Goal: Task Accomplishment & Management: Use online tool/utility

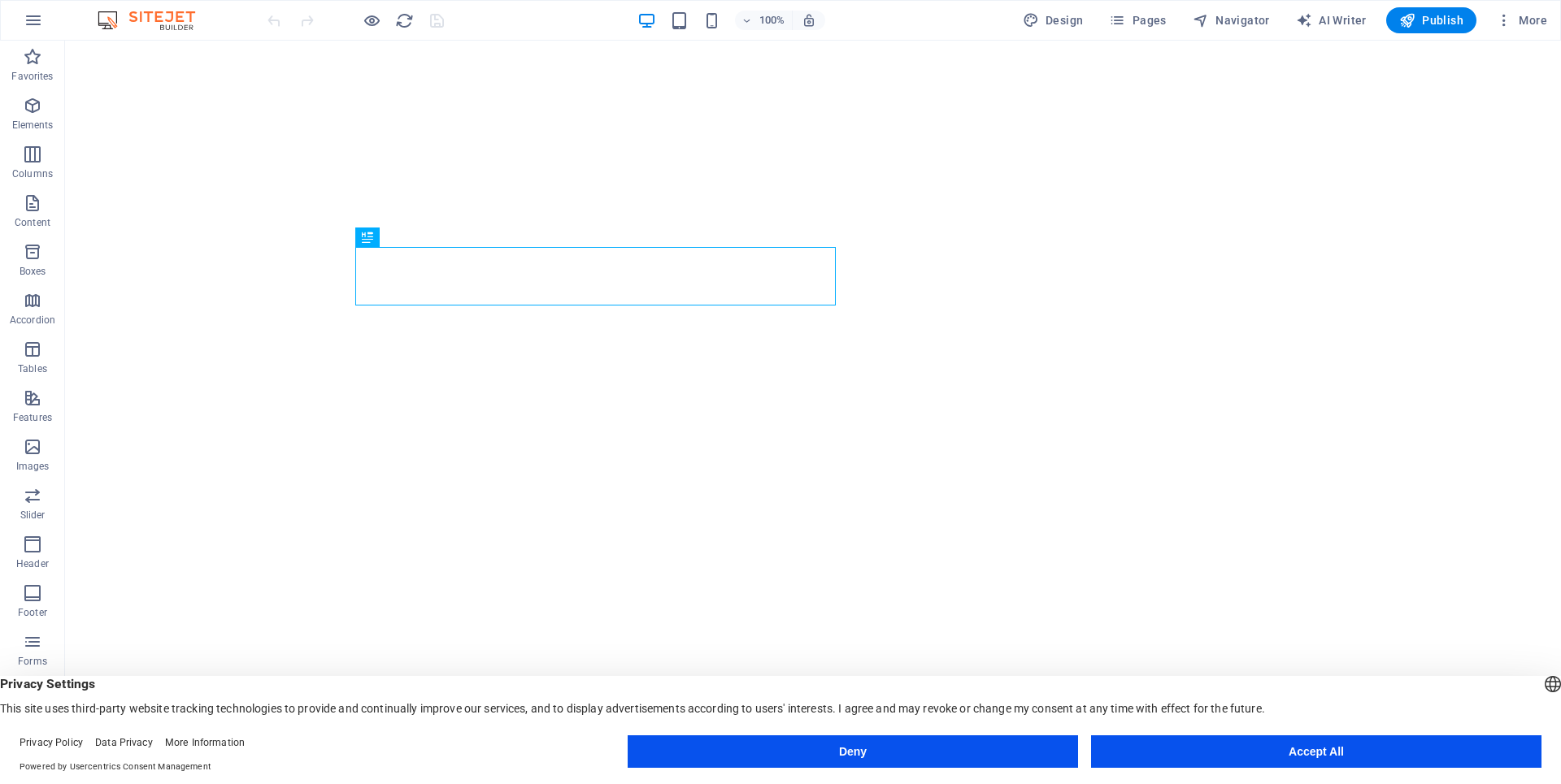
click at [1466, 742] on button "Accept All" at bounding box center [1316, 751] width 451 height 33
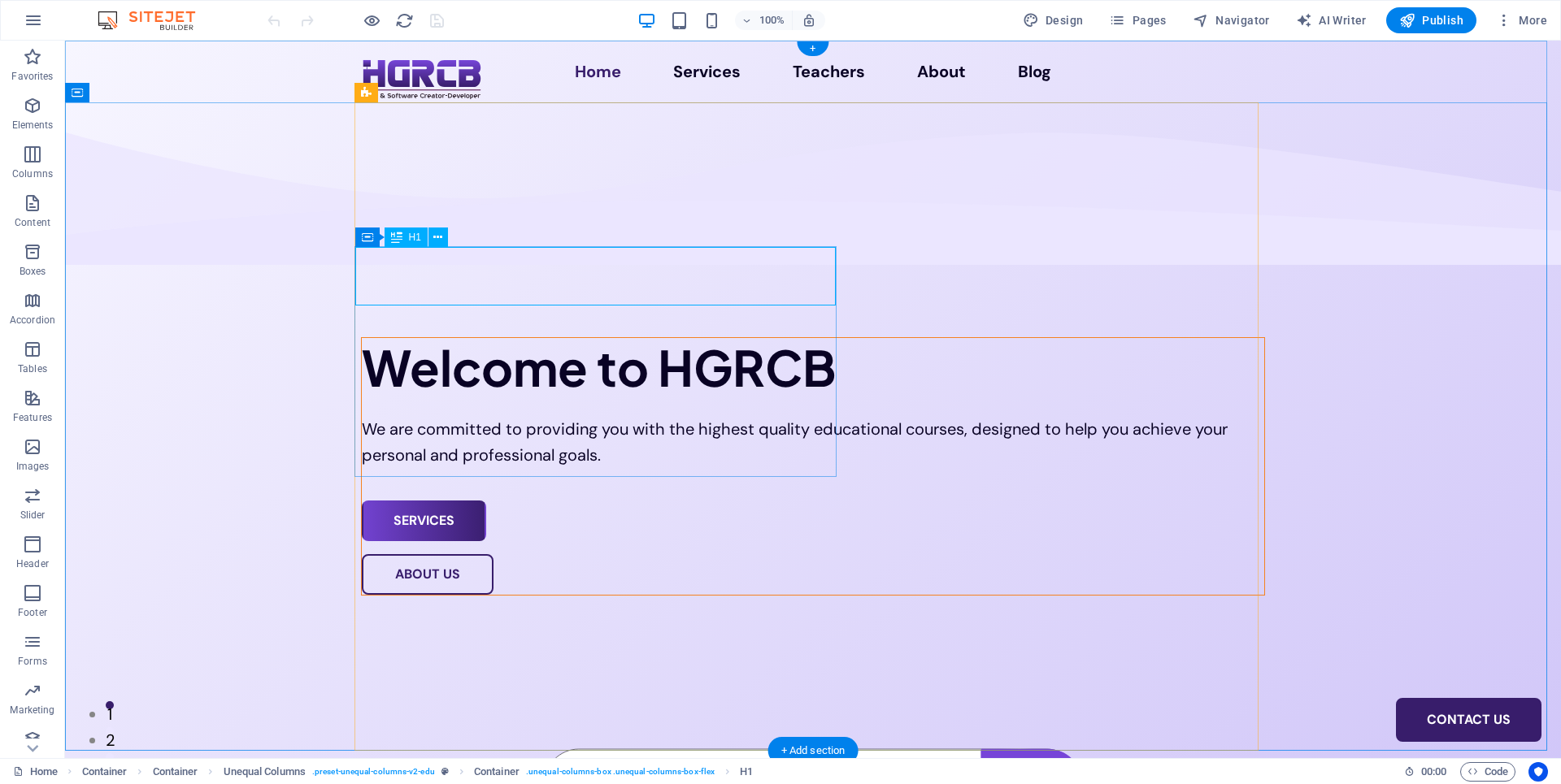
click at [748, 338] on div "Welcome to HGRCB" at bounding box center [812, 366] width 902 height 58
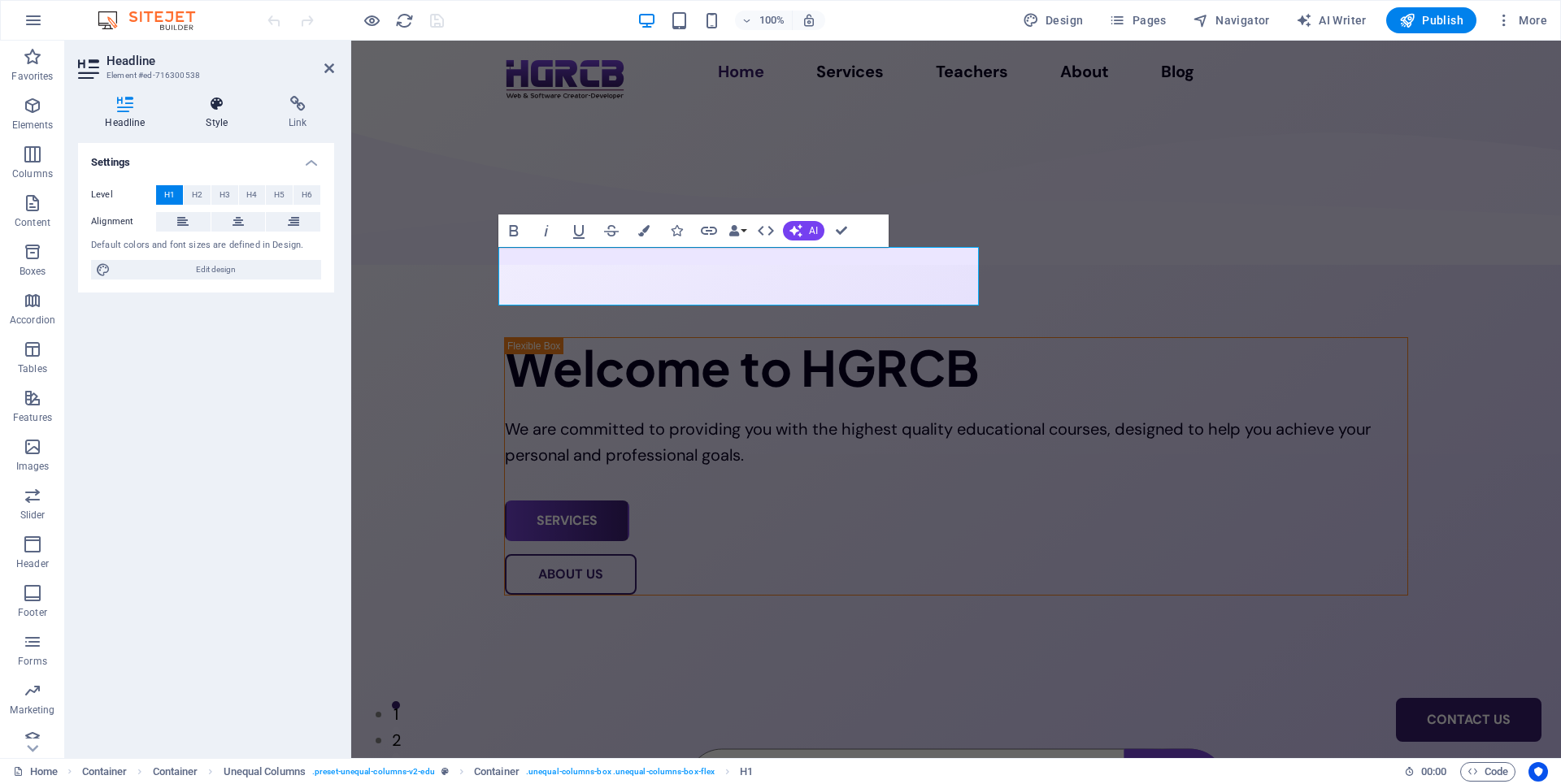
click at [219, 114] on h4 "Style" at bounding box center [220, 113] width 83 height 35
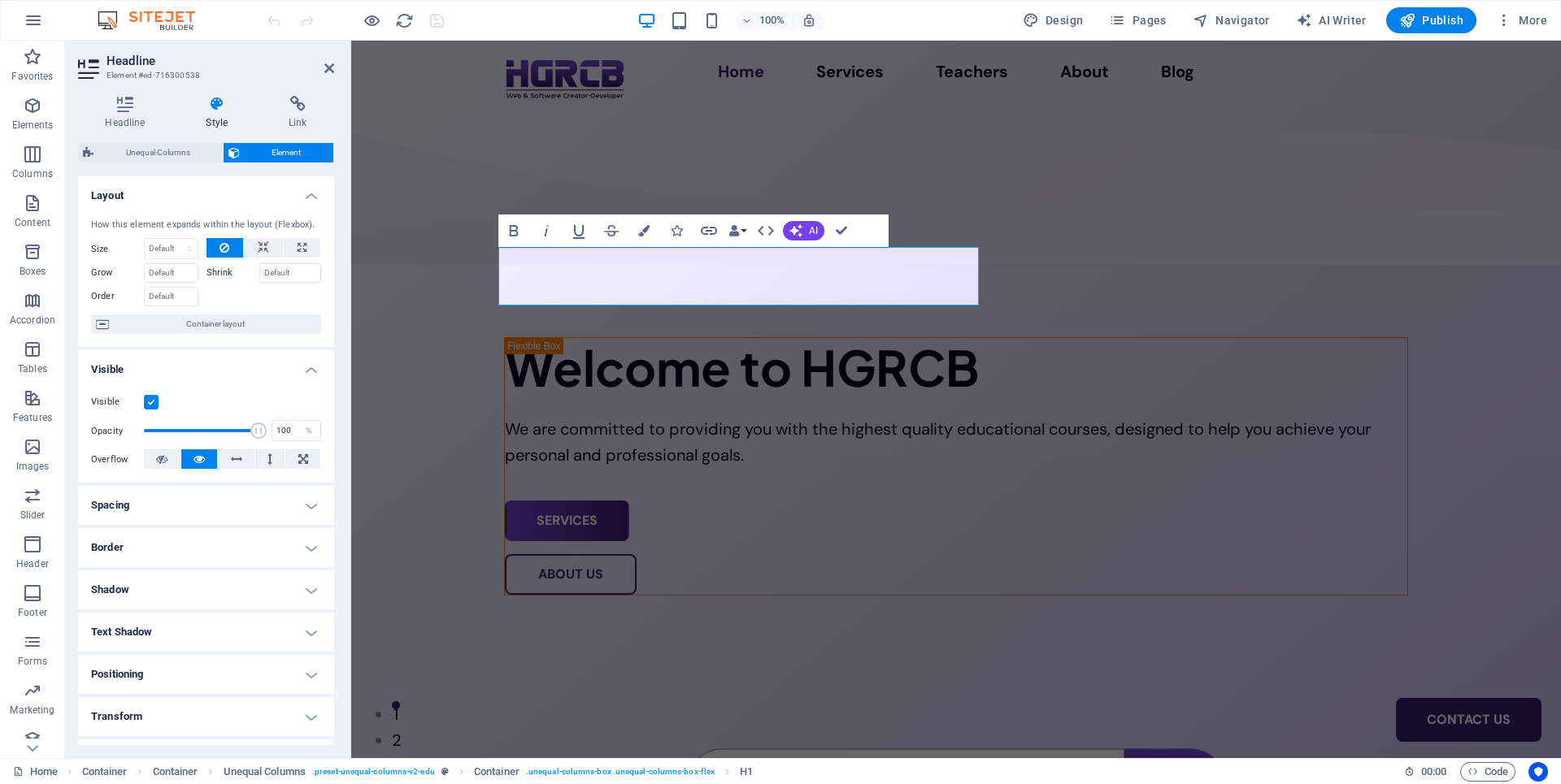
click at [205, 510] on h4 "Spacing" at bounding box center [205, 505] width 256 height 39
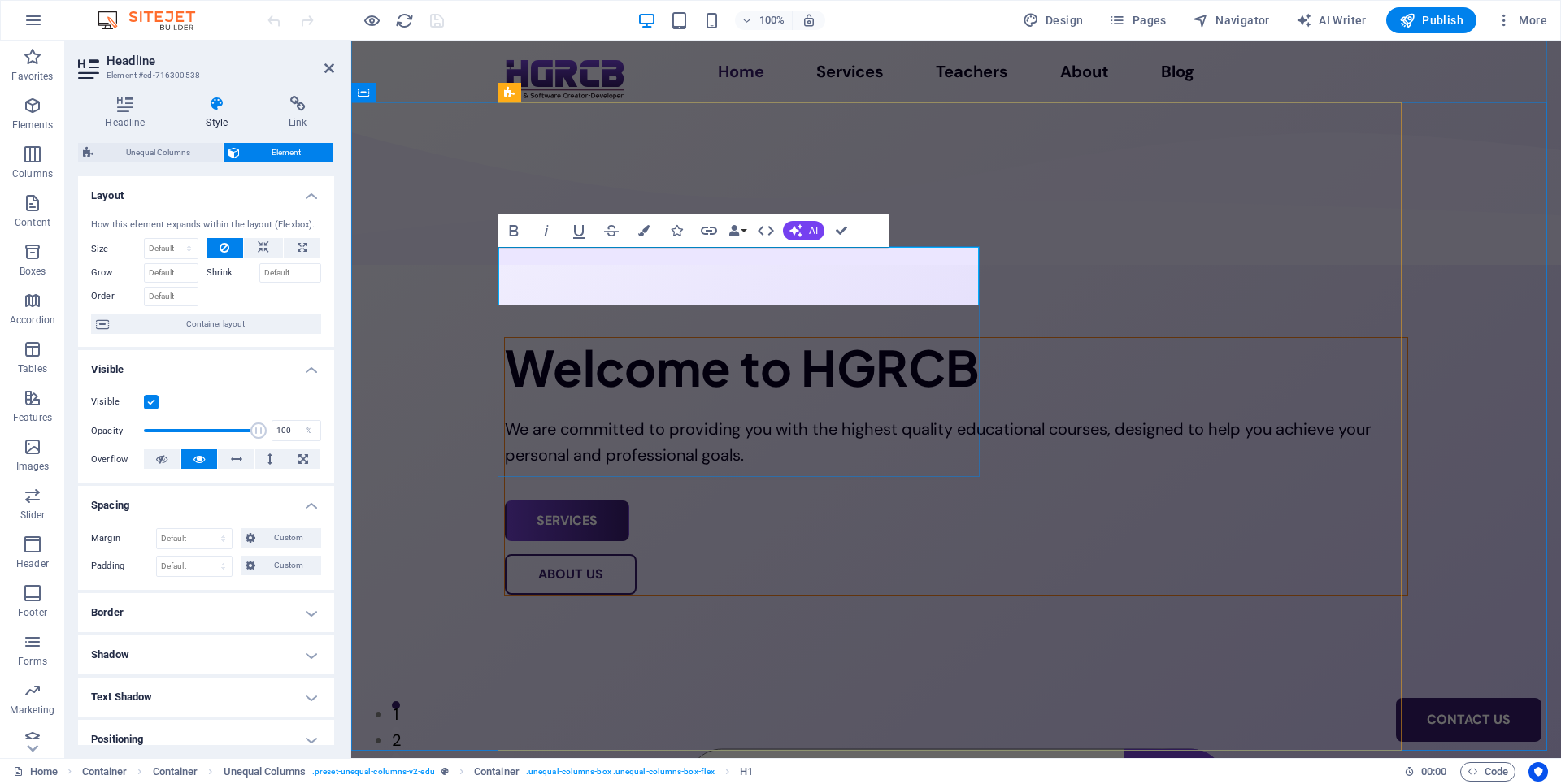
click at [949, 338] on h1 "Welcome to HGRCB" at bounding box center [955, 366] width 902 height 58
click at [967, 338] on h1 "Welcome to HGRCB" at bounding box center [955, 366] width 902 height 58
click at [971, 338] on h1 "Welcome to HGRCB" at bounding box center [955, 366] width 902 height 58
click at [974, 338] on h1 "Welcome to HGRCB" at bounding box center [955, 366] width 902 height 58
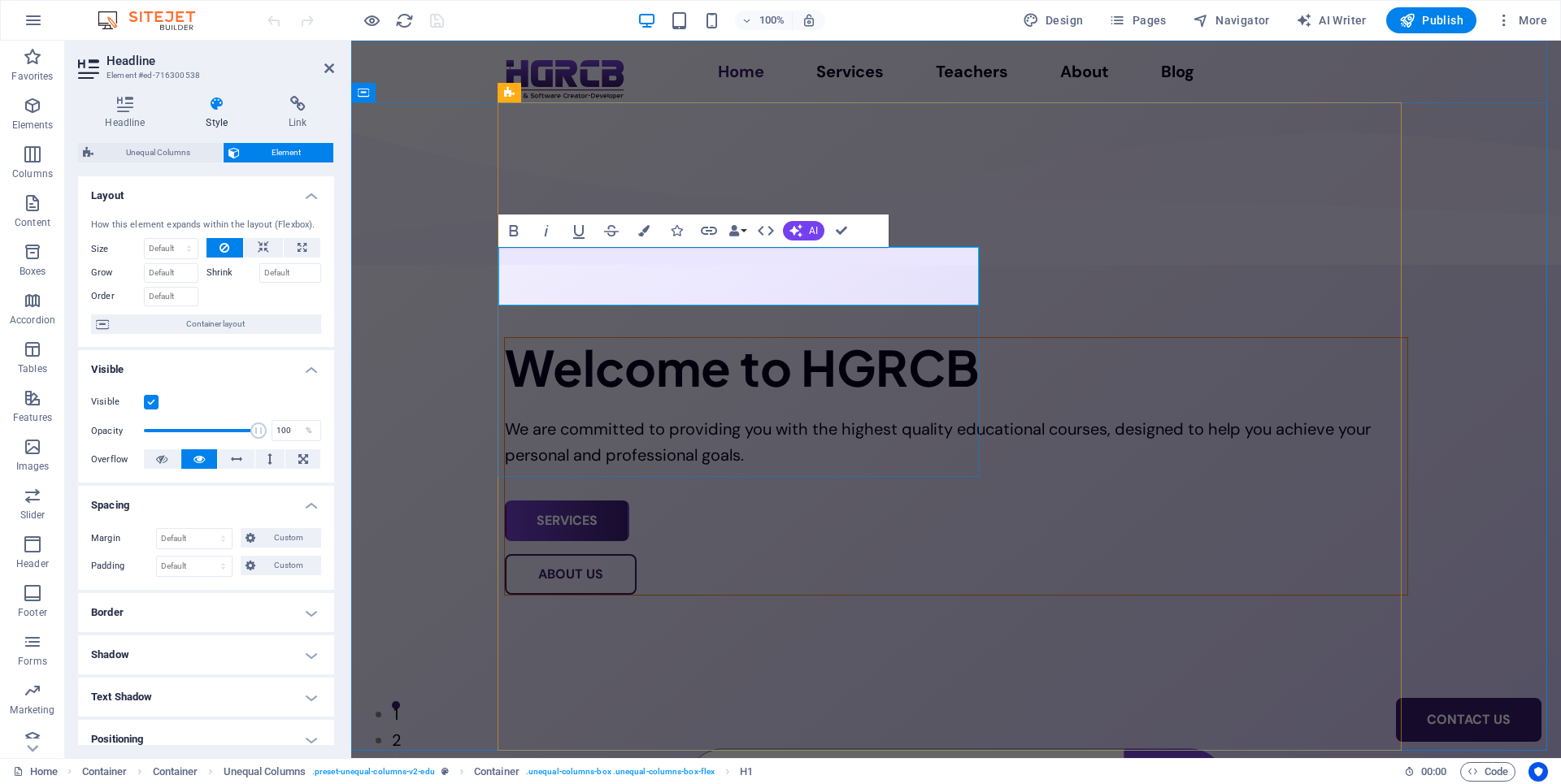
click at [974, 338] on h1 "Welcome to HGRCB" at bounding box center [955, 366] width 902 height 58
click at [260, 576] on span "Custom" at bounding box center [288, 566] width 56 height 20
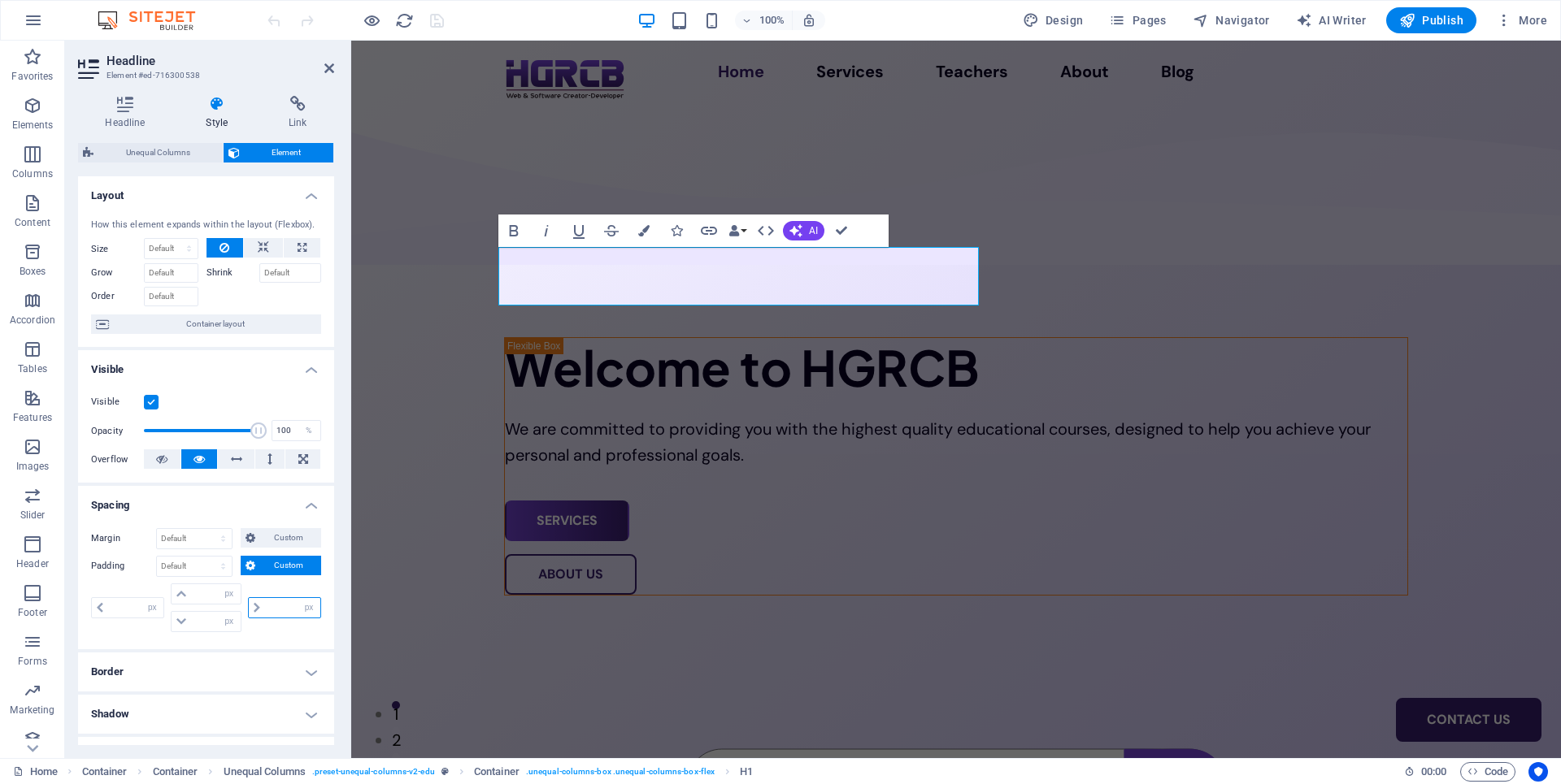
click at [268, 617] on input "number" at bounding box center [292, 608] width 55 height 20
type input "0"
select select "px"
type input "0"
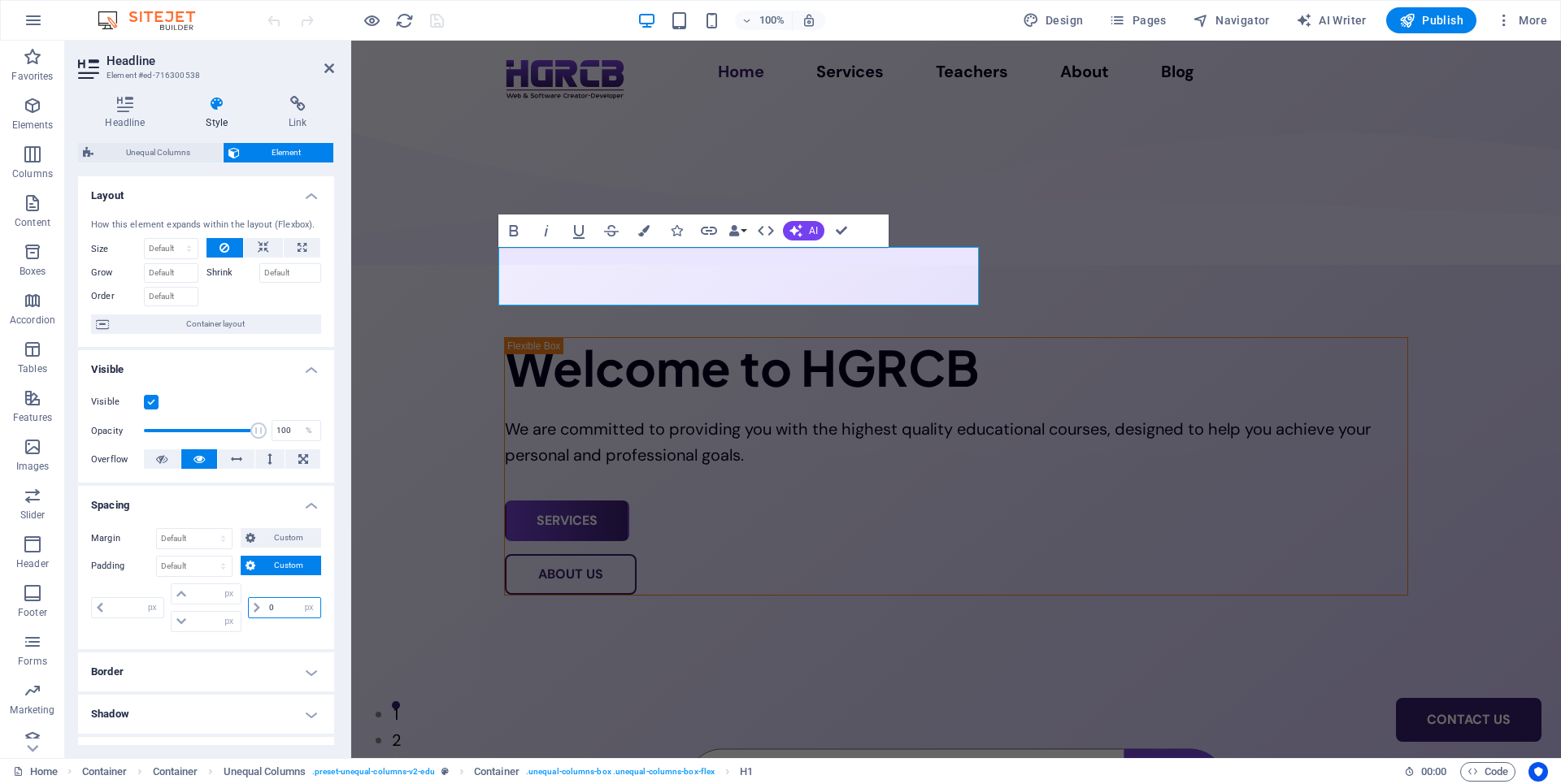
type input "0"
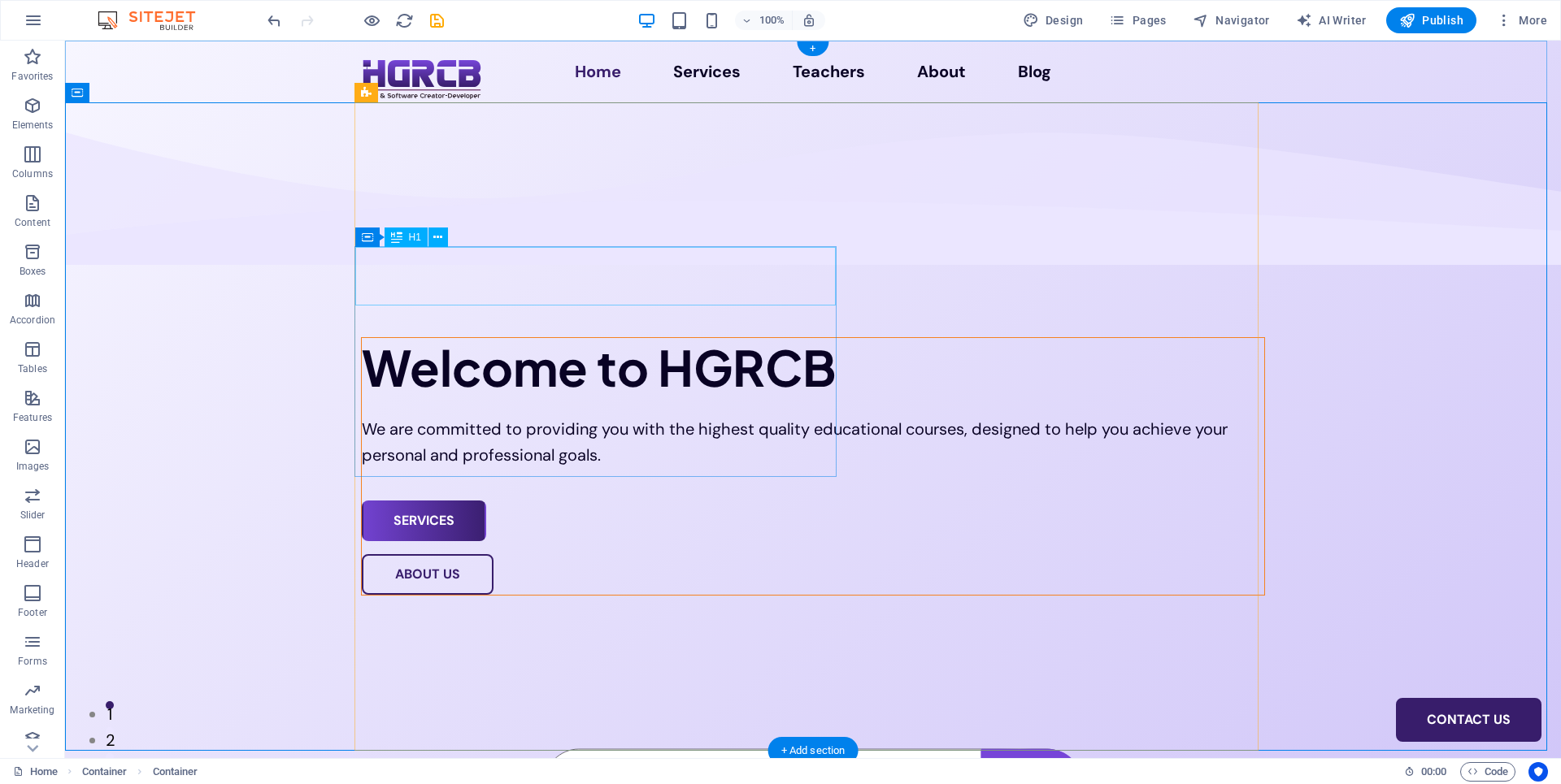
click at [445, 338] on div "Welcome to HGRCB" at bounding box center [812, 366] width 902 height 58
select select "px"
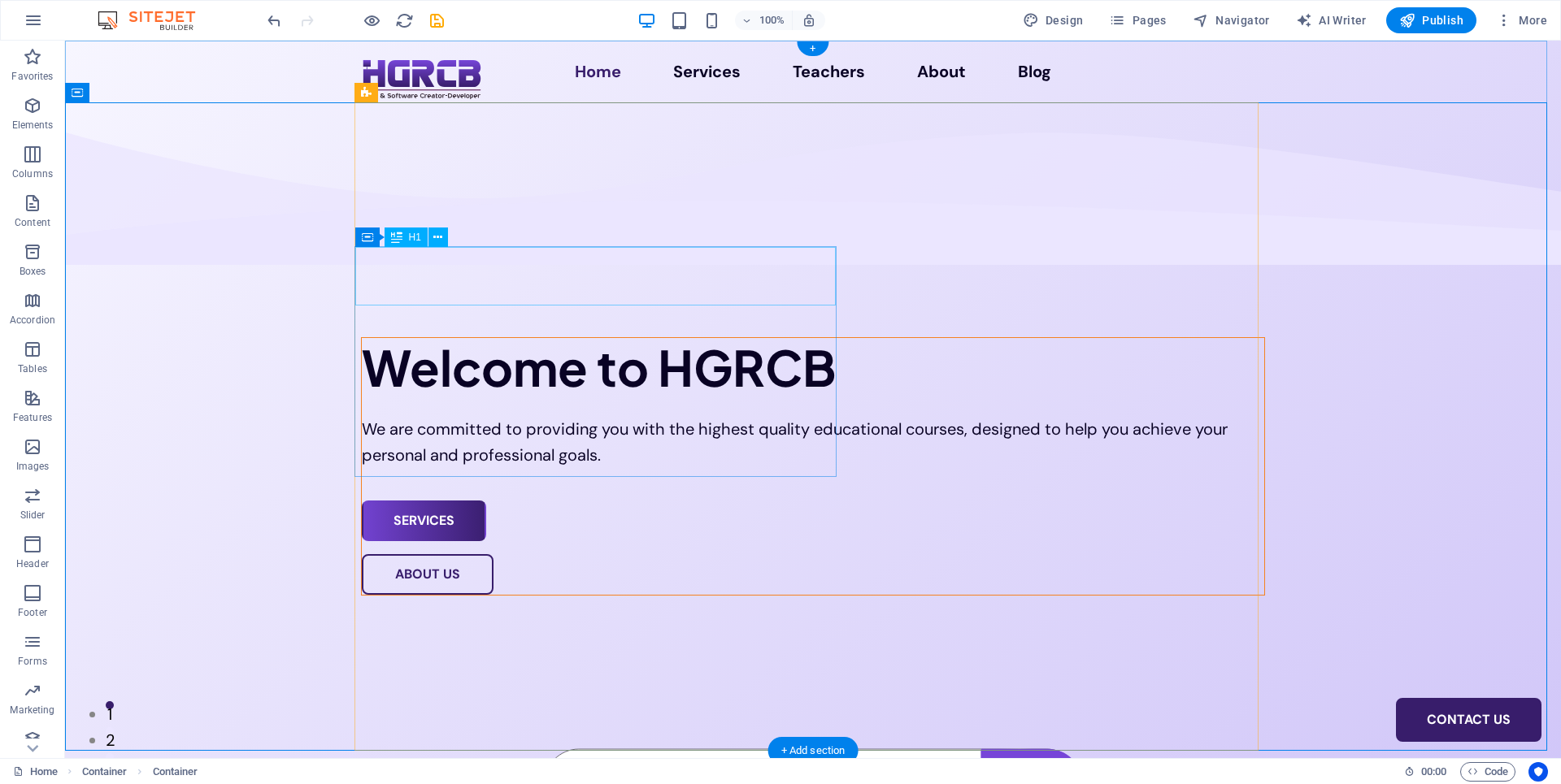
select select "px"
click at [456, 501] on div "Services" at bounding box center [812, 520] width 902 height 40
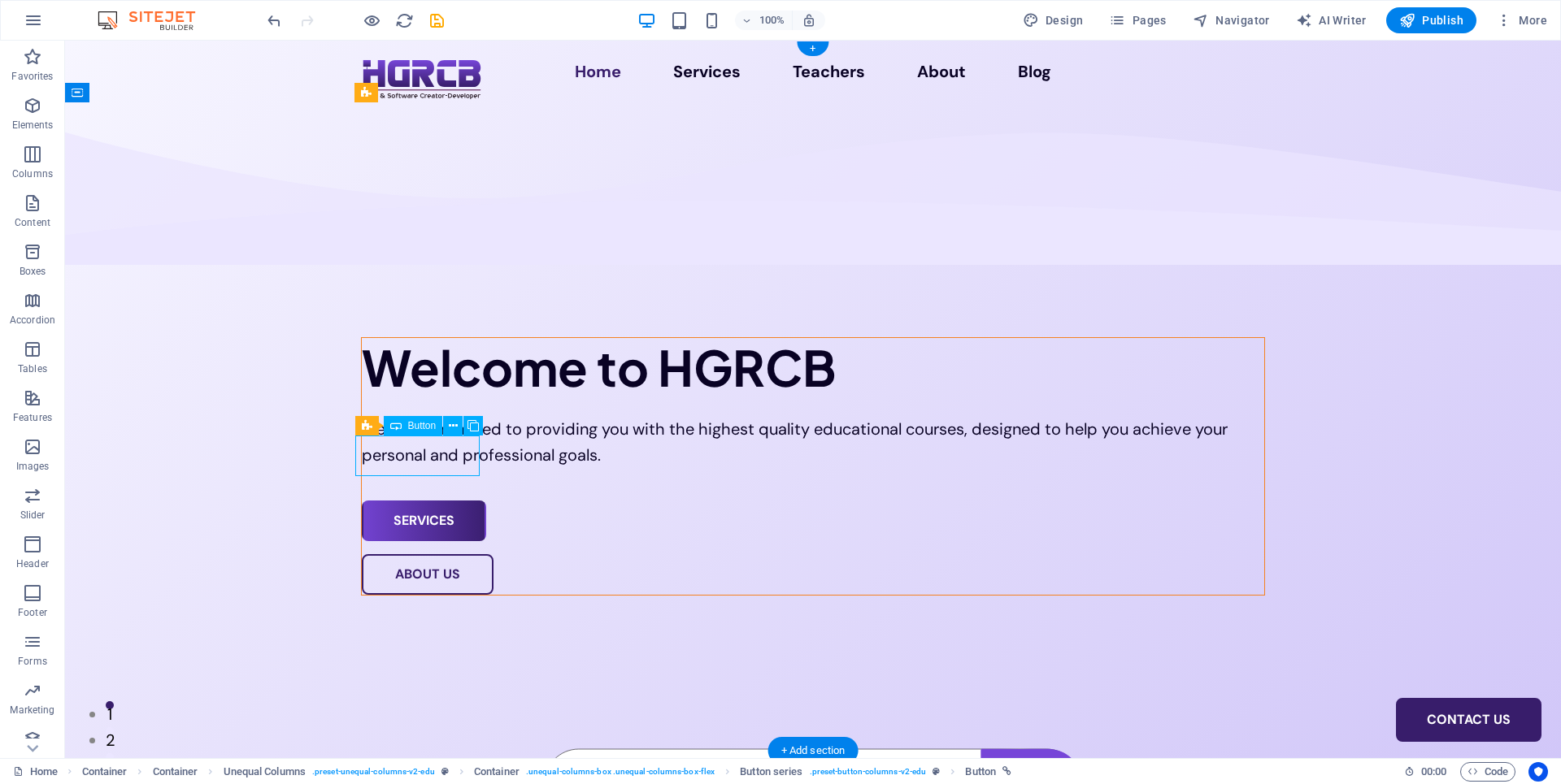
click at [456, 501] on div "Services" at bounding box center [812, 520] width 902 height 40
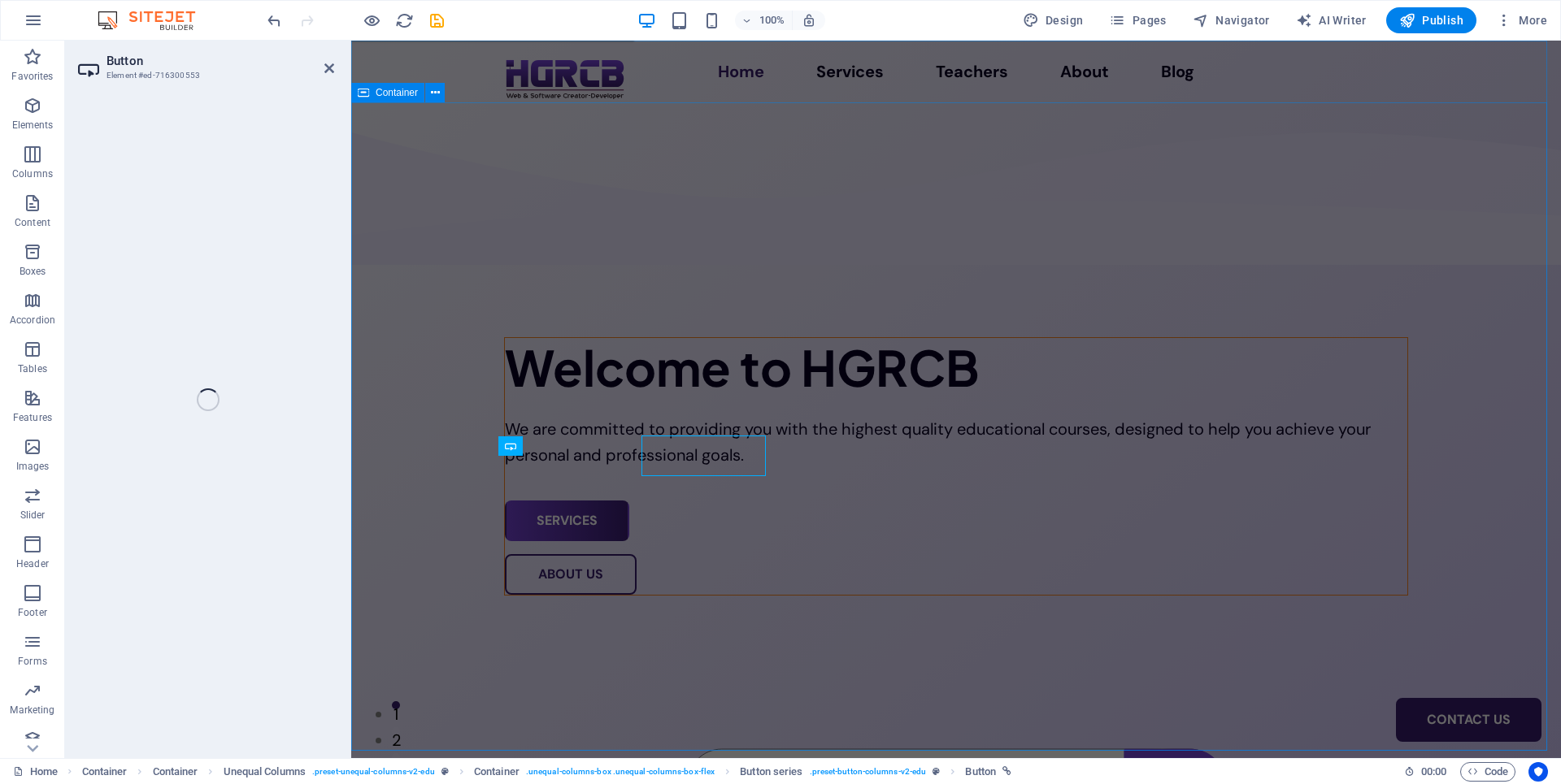
select select "px"
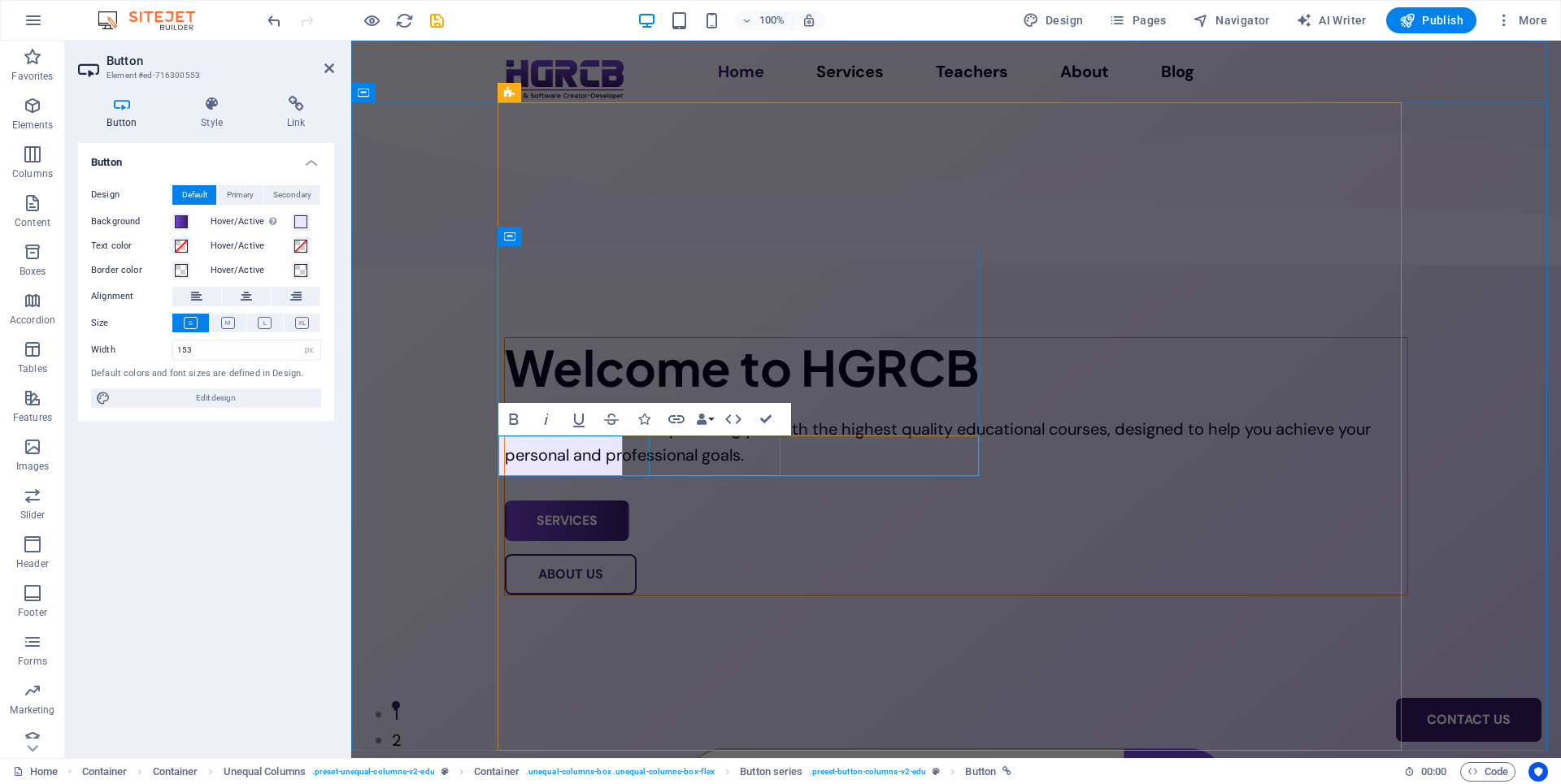
click at [714, 554] on div "About Us" at bounding box center [955, 574] width 902 height 40
select select "px"
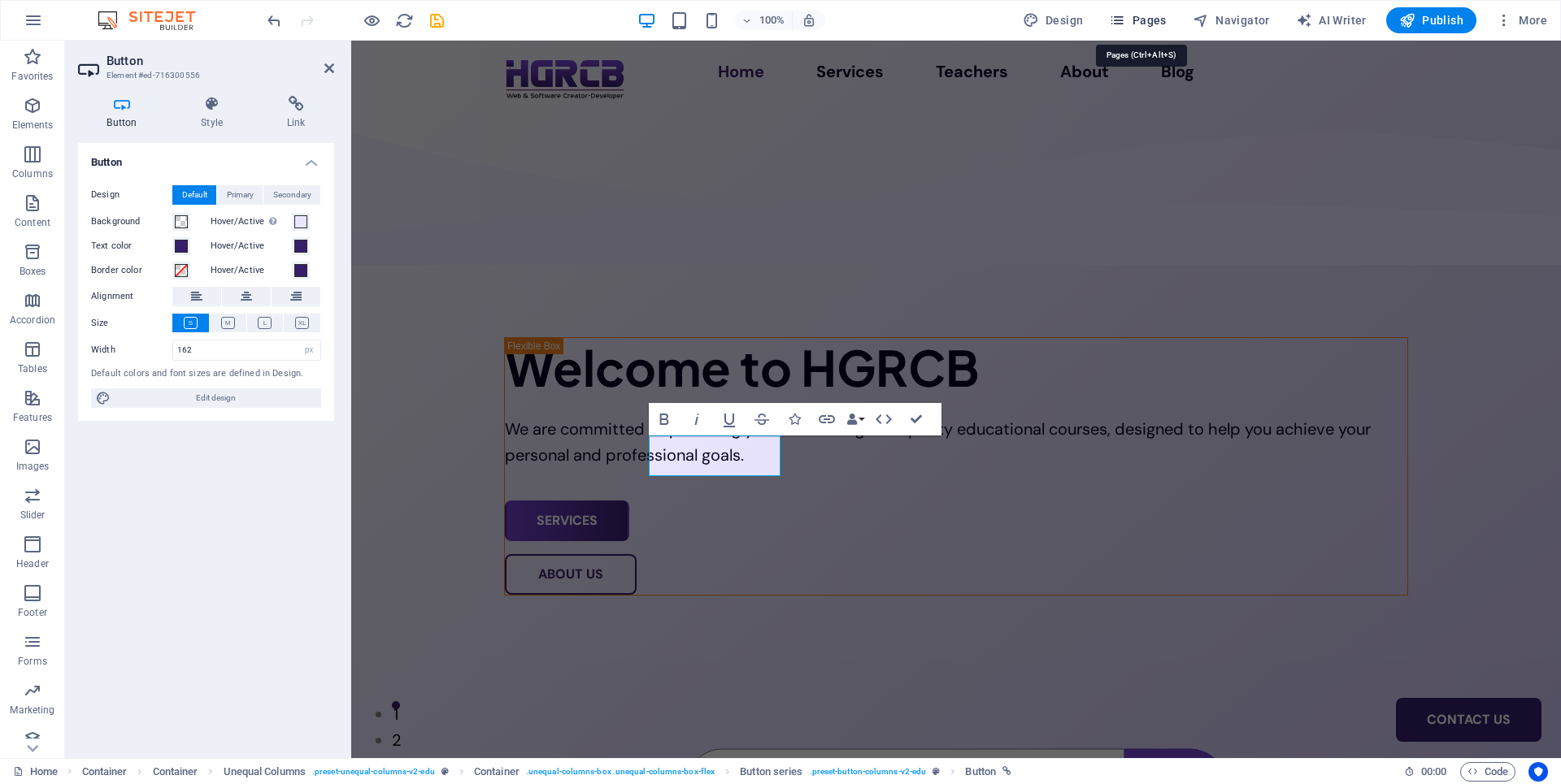
click at [1131, 19] on span "Pages" at bounding box center [1137, 20] width 57 height 16
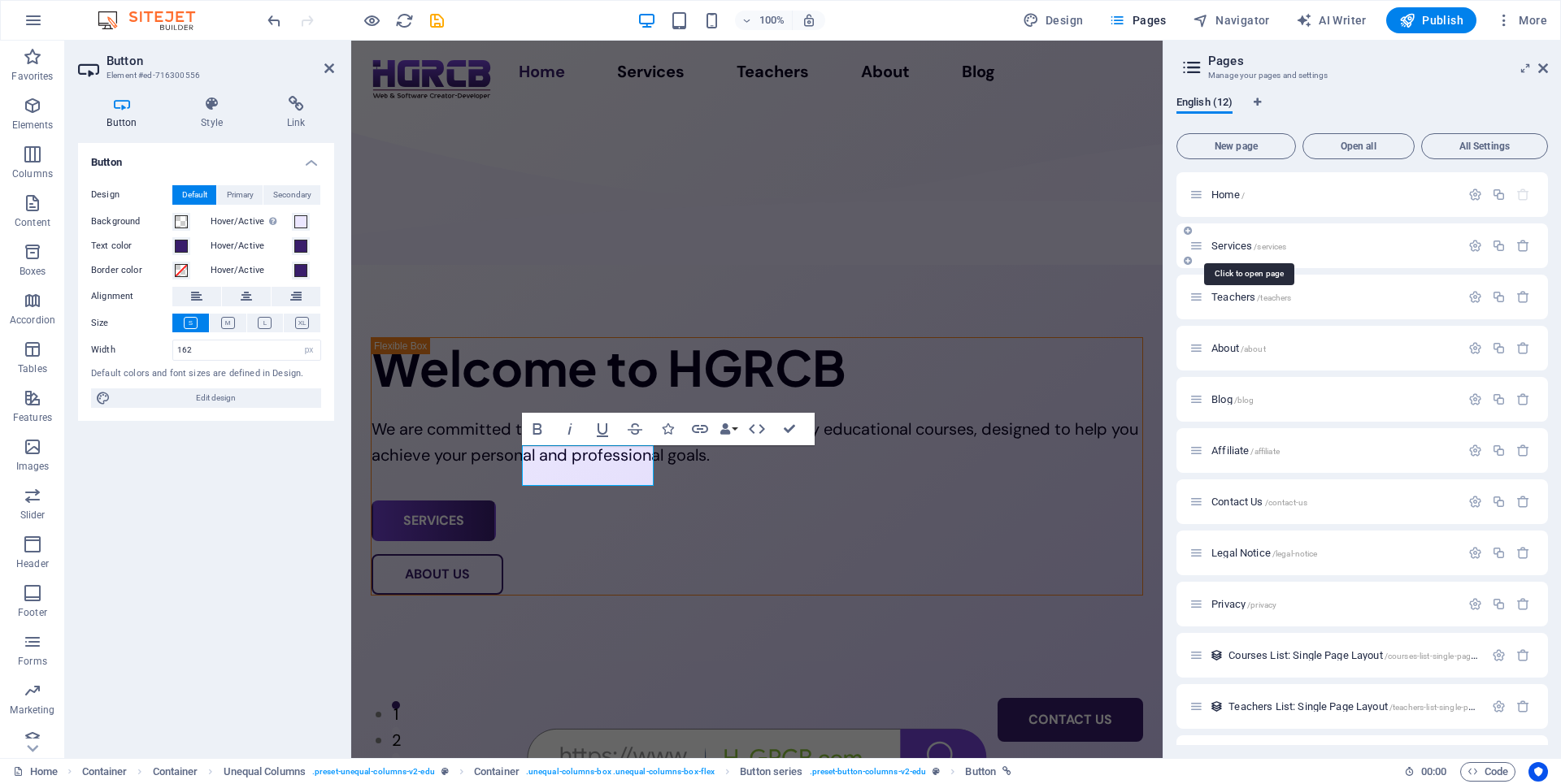
click at [1219, 247] on span "Services /services" at bounding box center [1249, 246] width 75 height 12
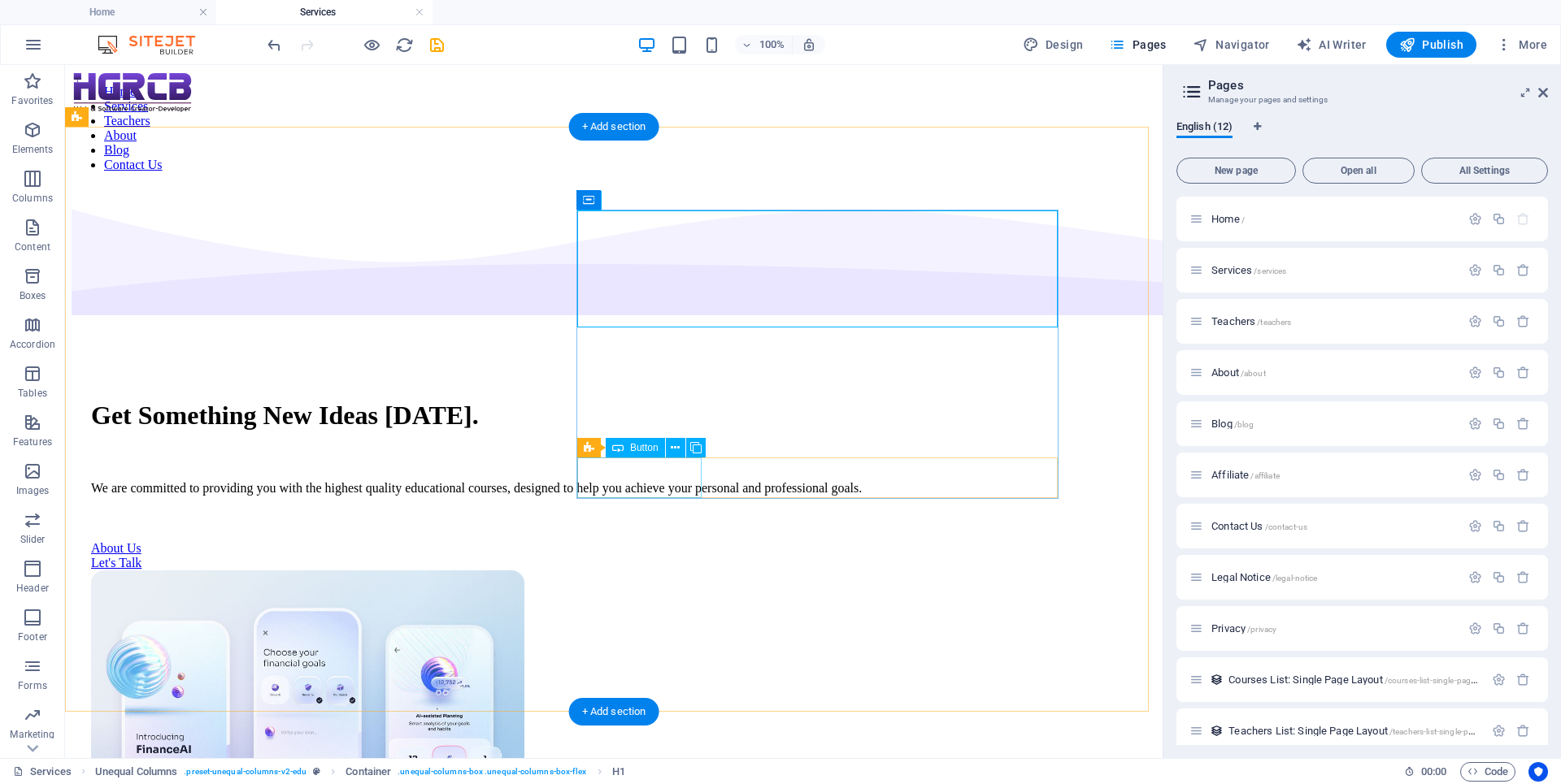
click at [661, 541] on div "About Us" at bounding box center [614, 548] width 1045 height 15
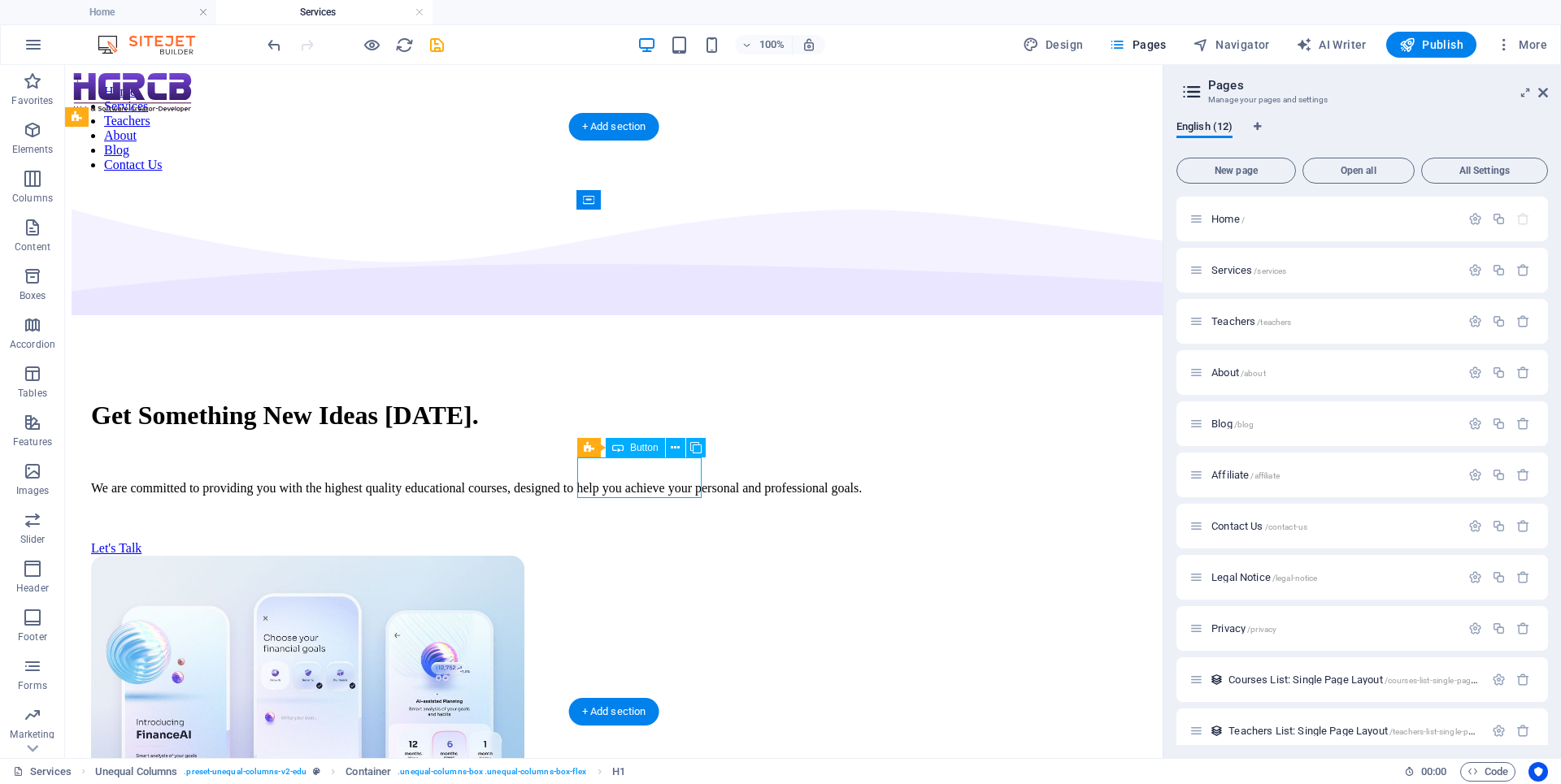
select select "px"
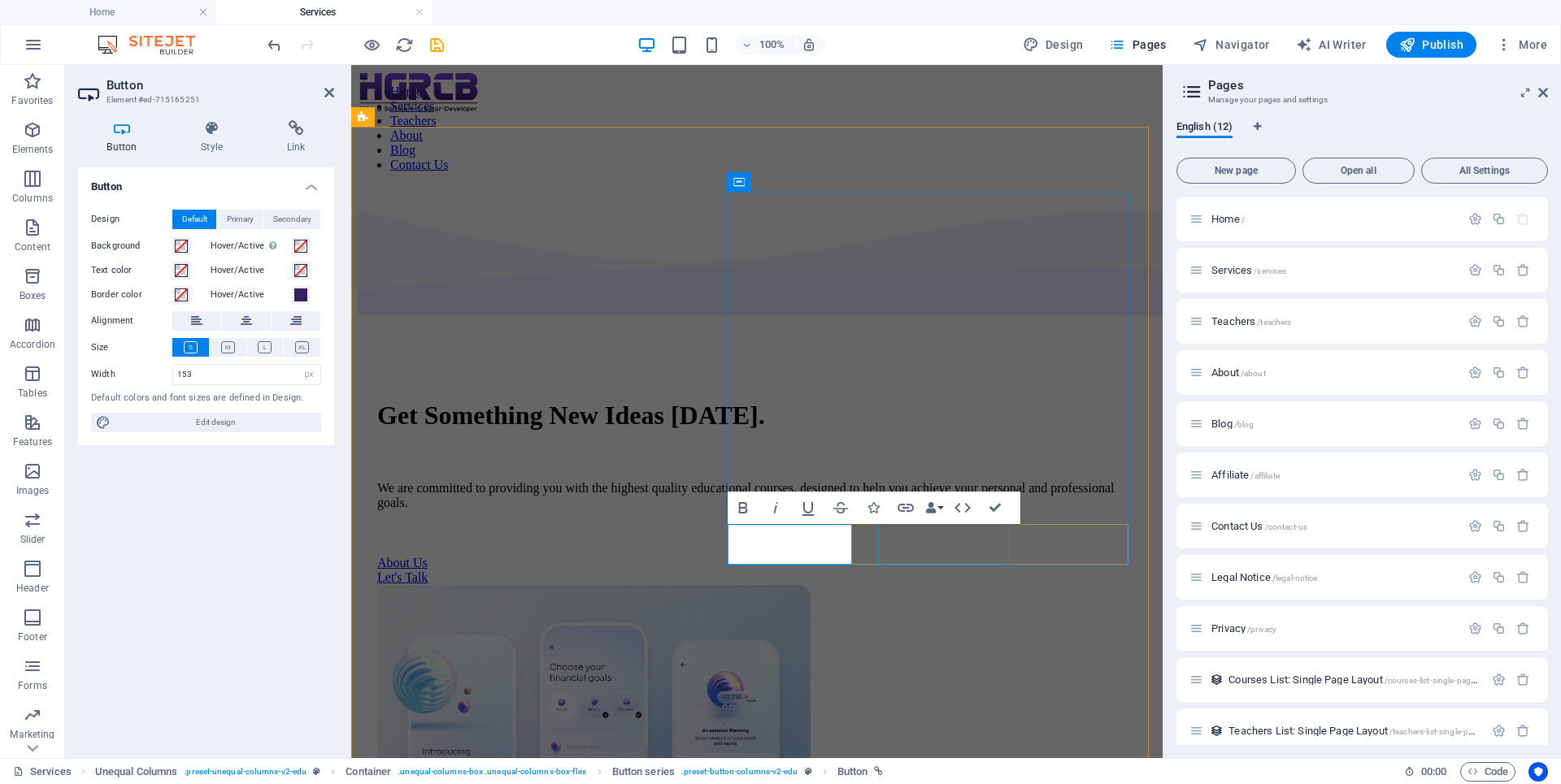
click at [929, 571] on div "Let's Talk" at bounding box center [757, 578] width 760 height 15
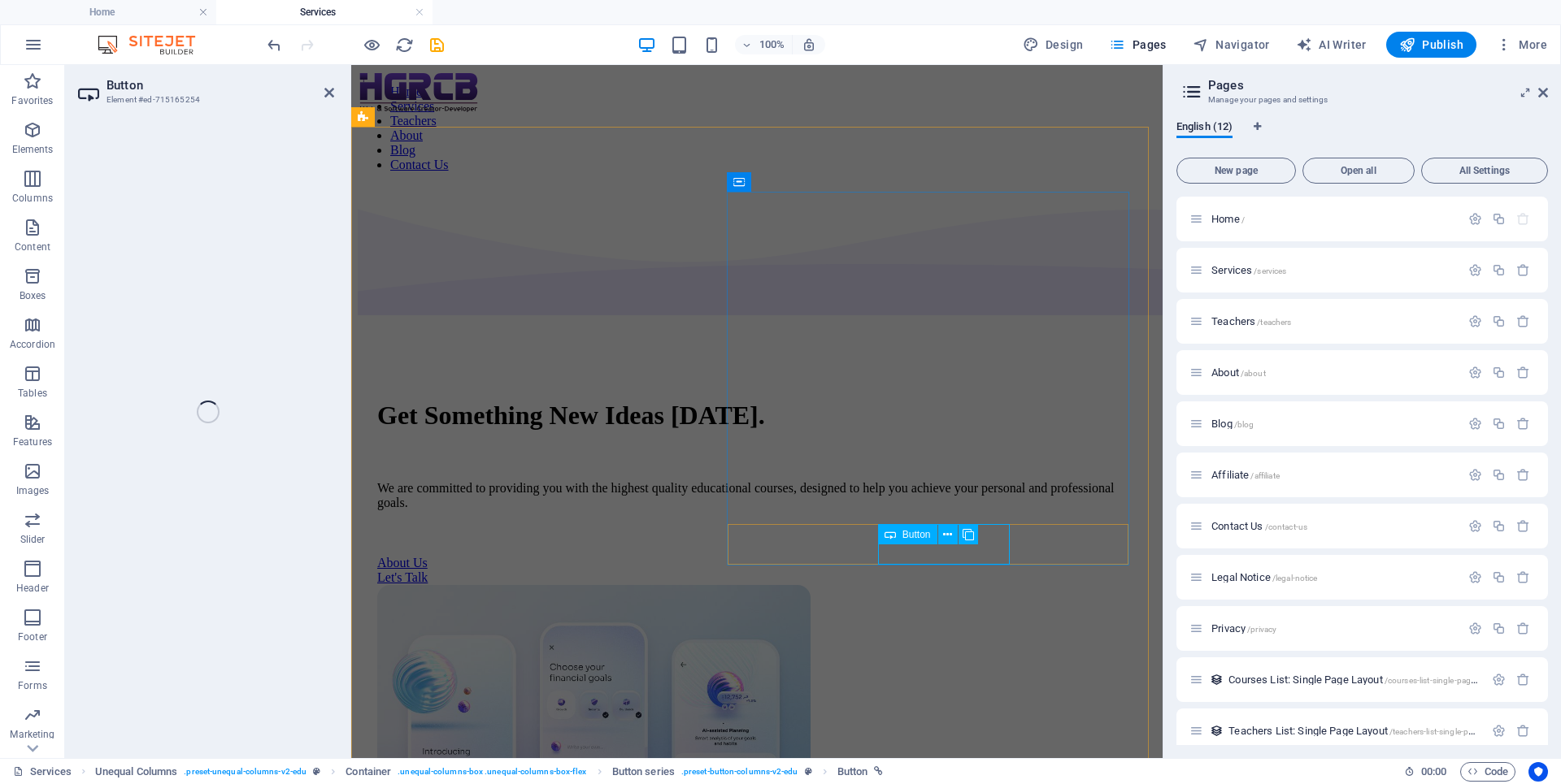
select select "px"
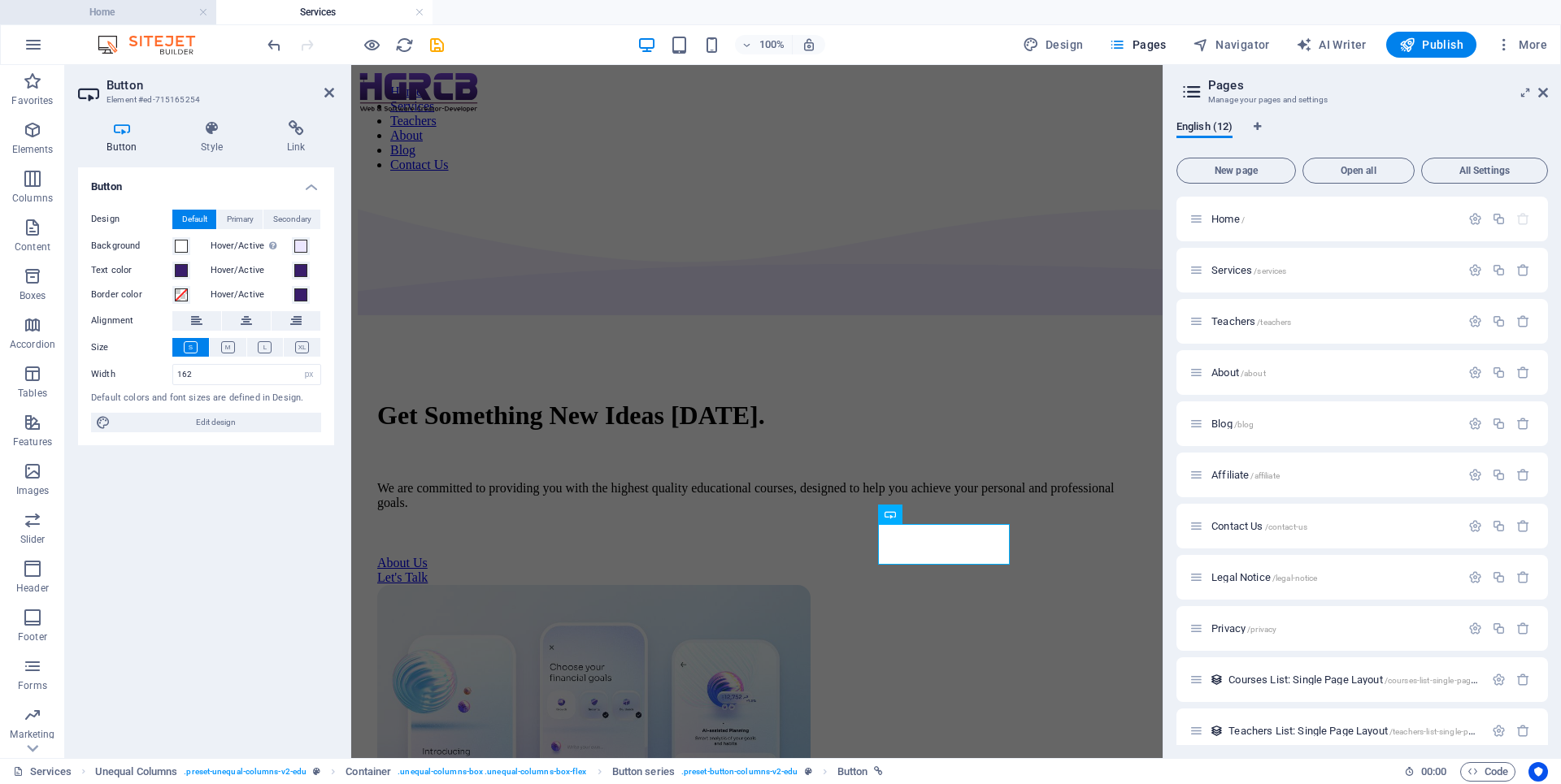
click at [131, 19] on h4 "Home" at bounding box center [108, 12] width 216 height 18
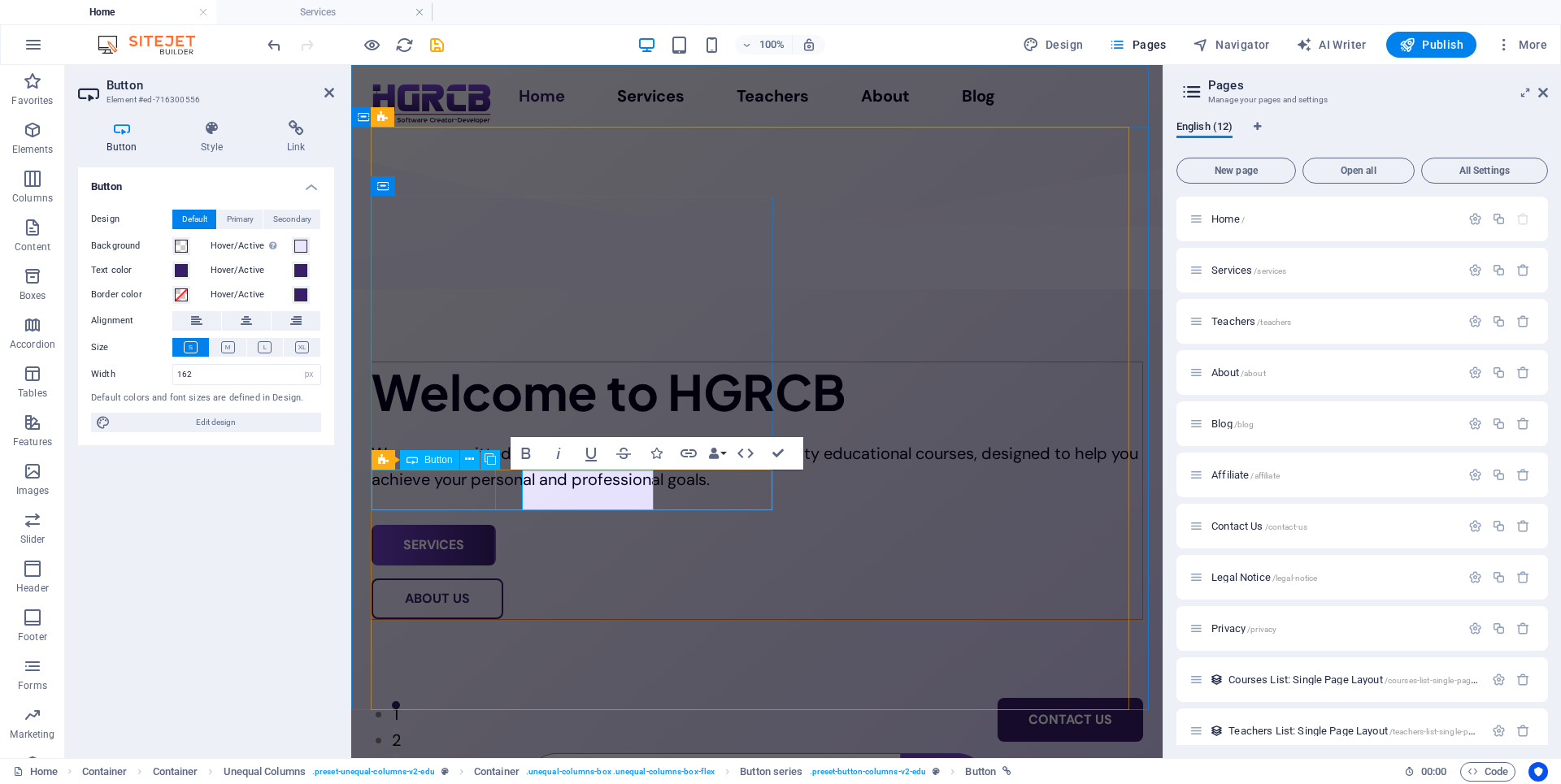
click at [479, 525] on div "Services" at bounding box center [757, 545] width 771 height 40
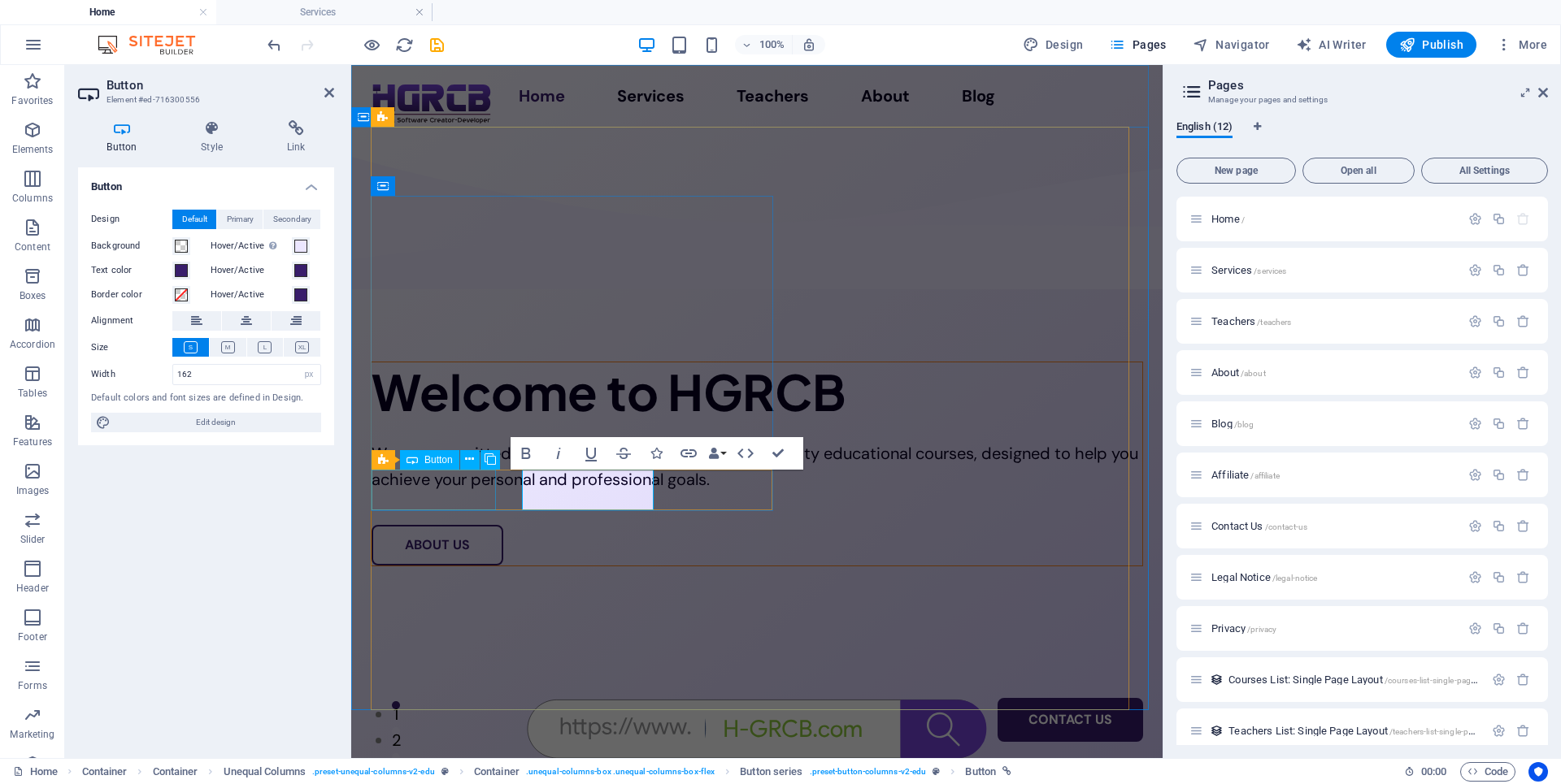
select select "px"
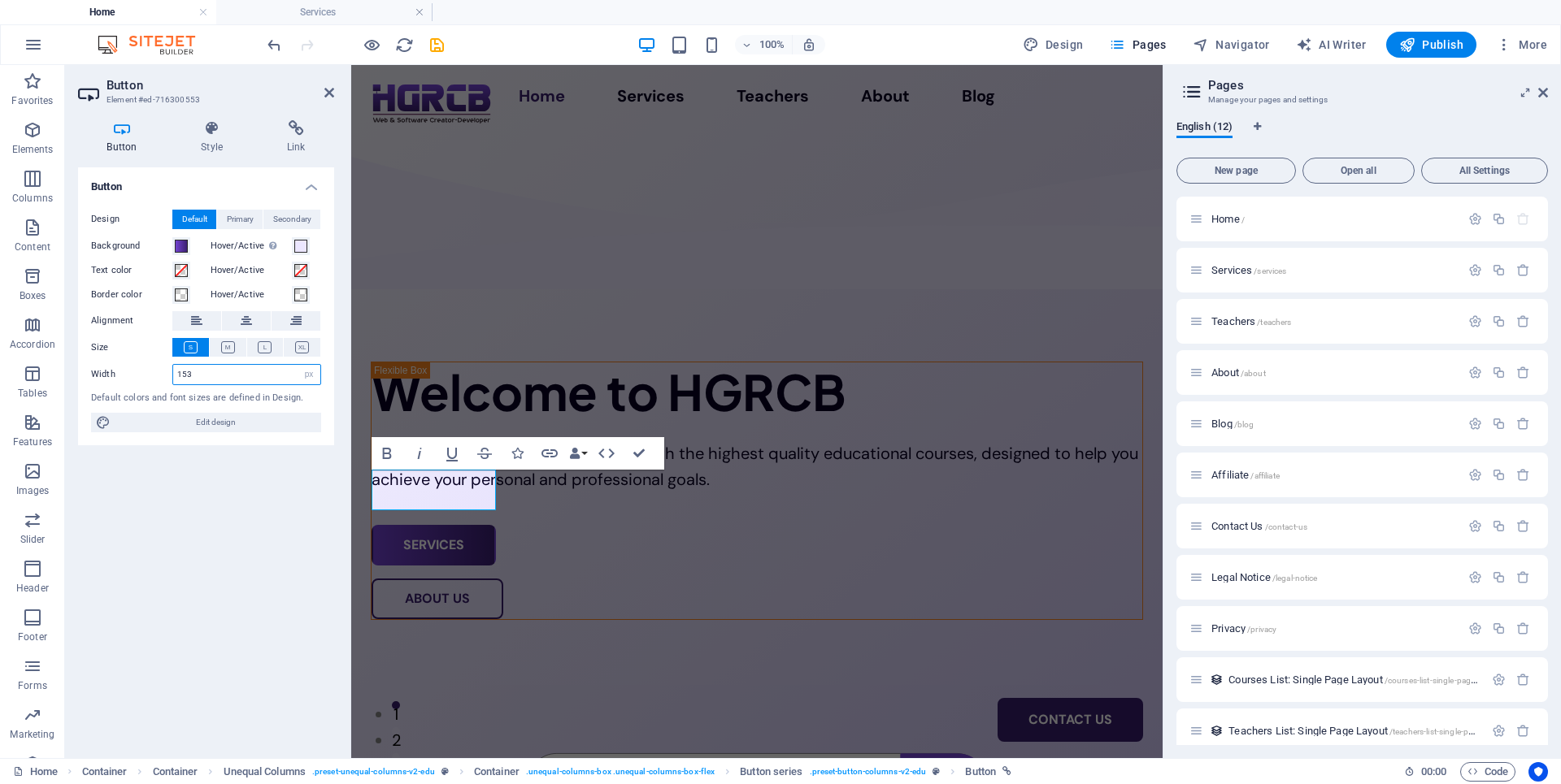
click at [220, 377] on input "153" at bounding box center [246, 374] width 147 height 20
type input "150"
click at [557, 579] on div "About Us" at bounding box center [757, 598] width 771 height 40
select select "px"
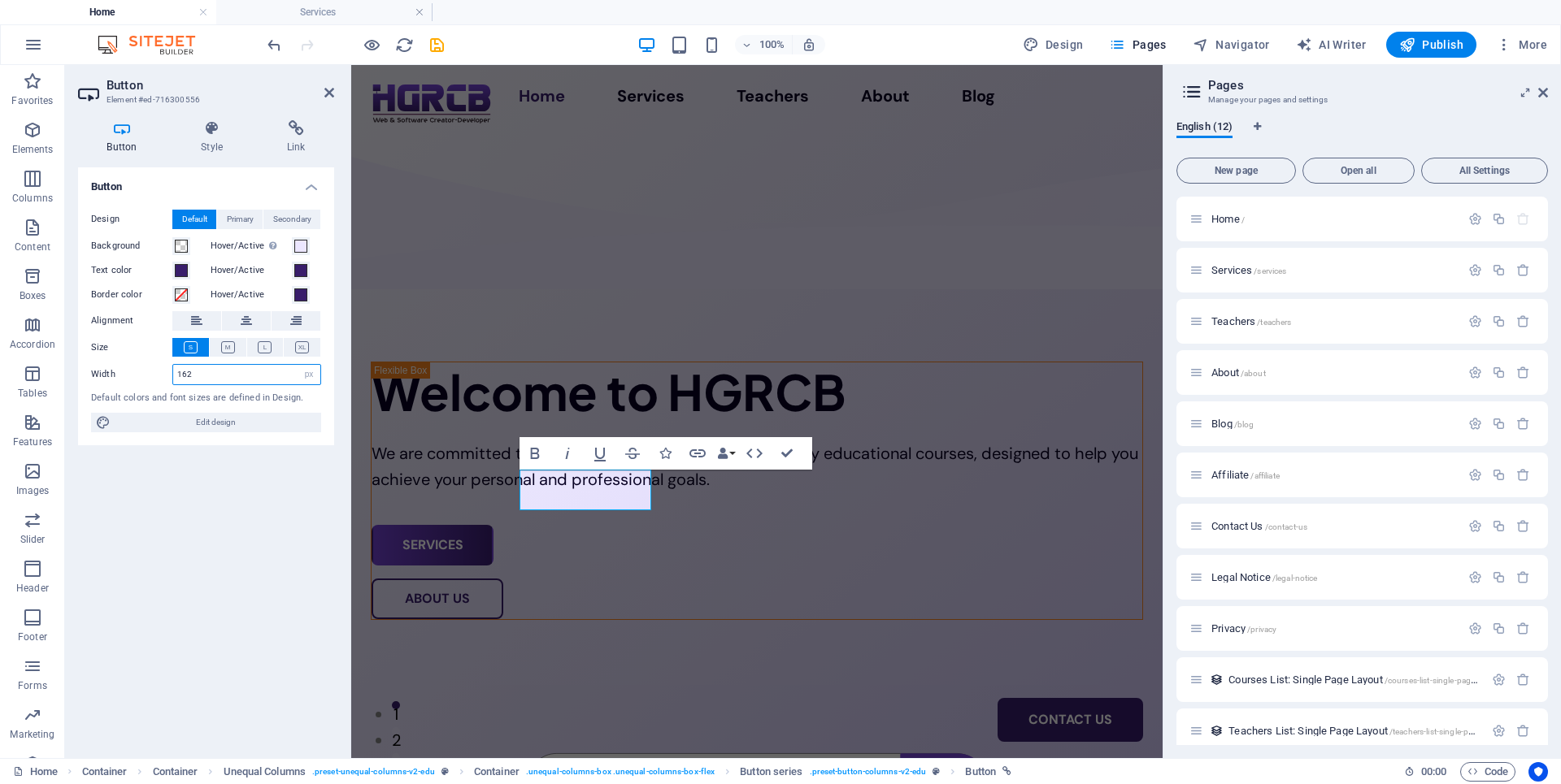
click at [222, 374] on input "162" at bounding box center [246, 374] width 147 height 20
type input "160"
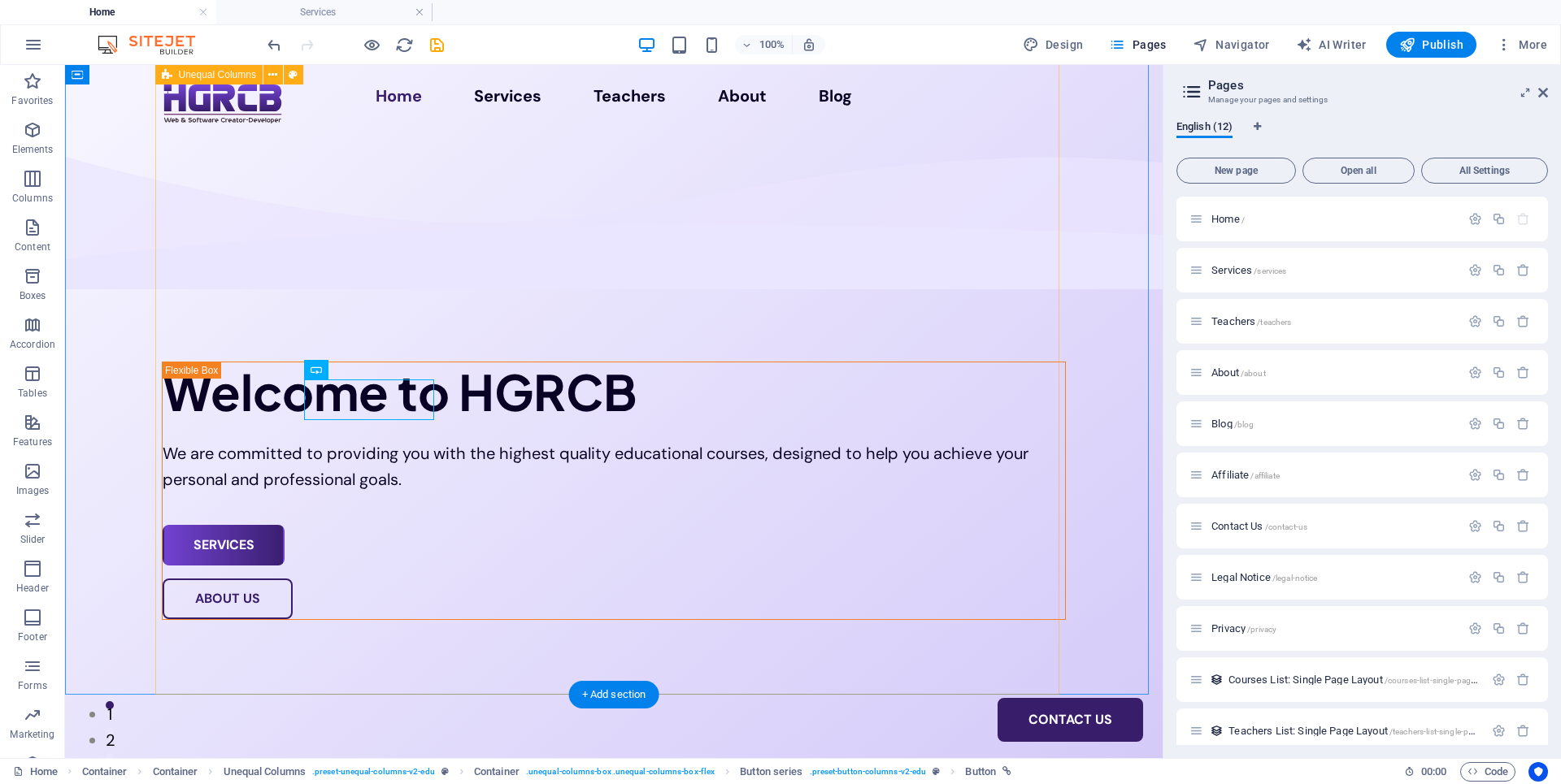
scroll to position [498, 0]
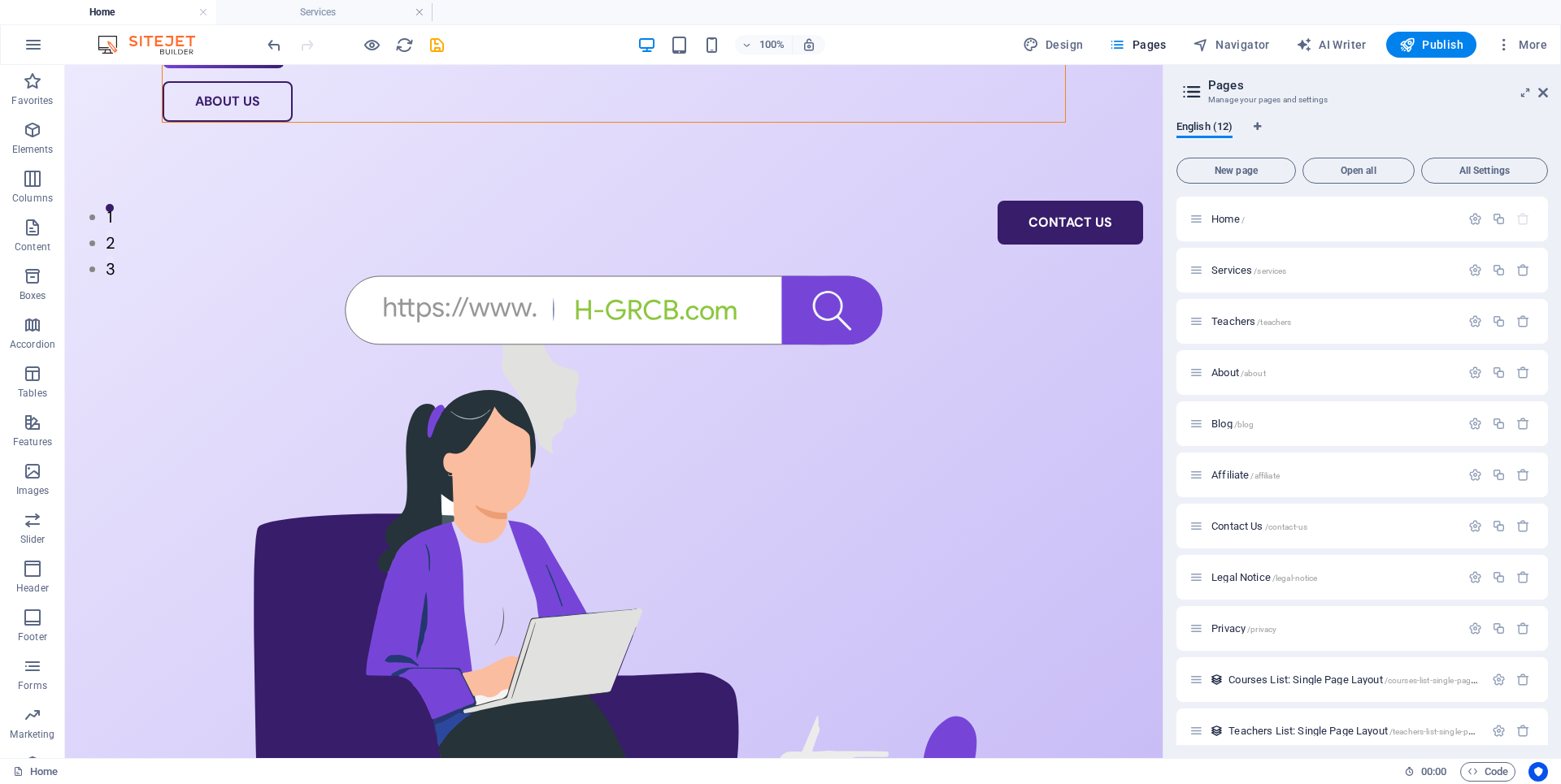
click at [1548, 93] on aside "Pages Manage your pages and settings English (12) New page Open all All Setting…" at bounding box center [1361, 412] width 398 height 693
click at [1540, 90] on icon at bounding box center [1543, 92] width 10 height 13
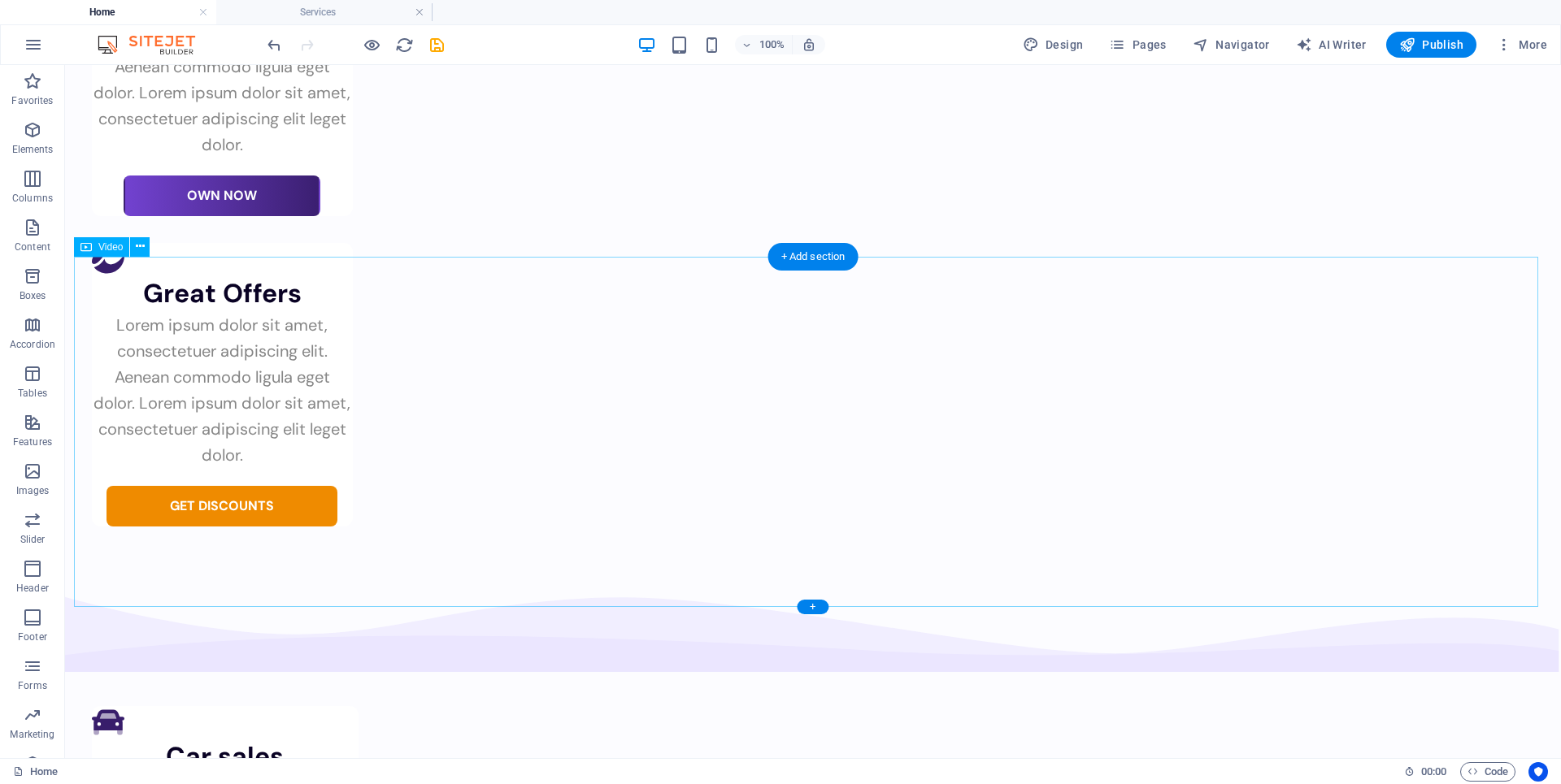
scroll to position [3307, 0]
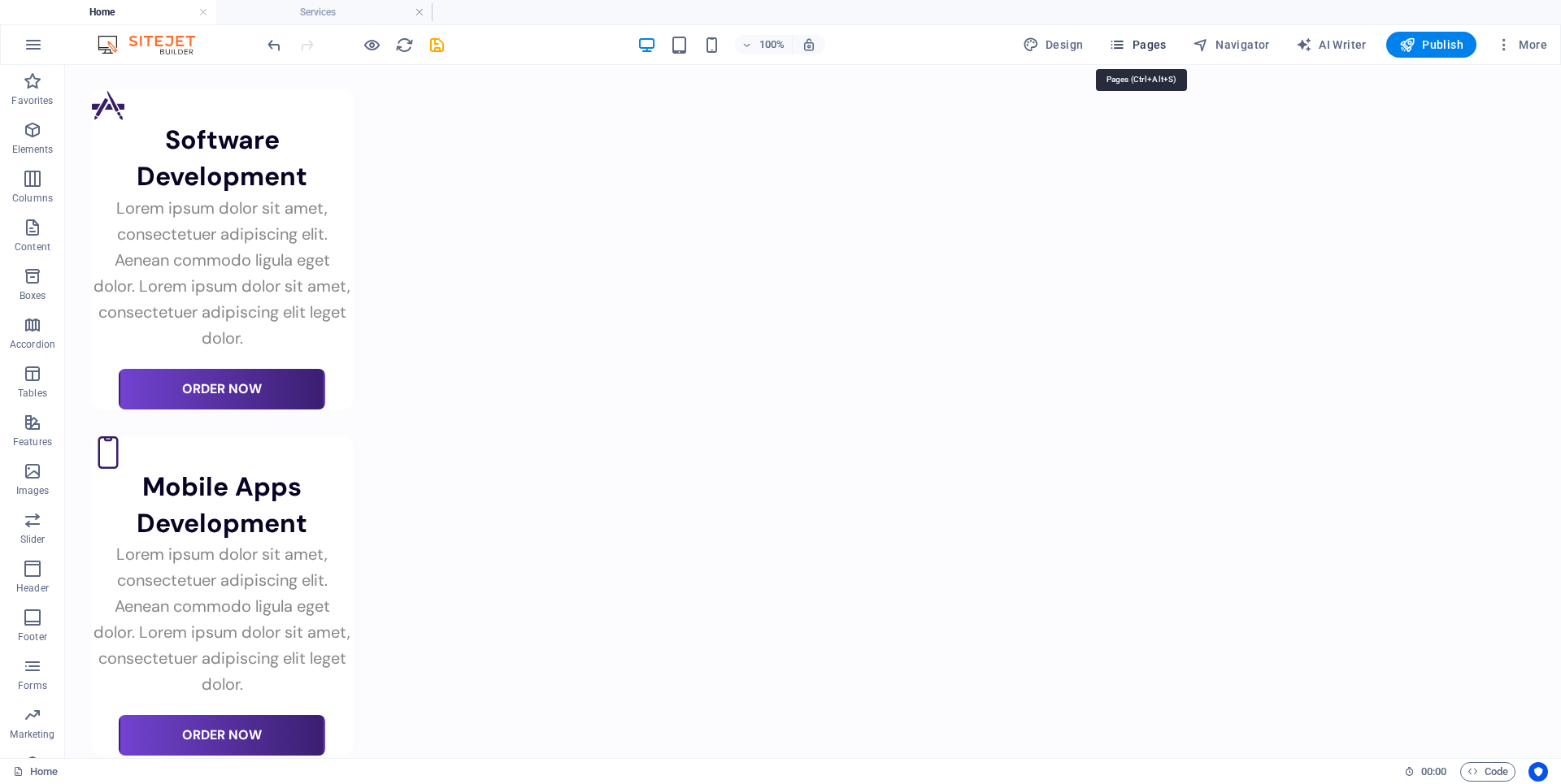
click at [1117, 43] on icon "button" at bounding box center [1116, 44] width 16 height 16
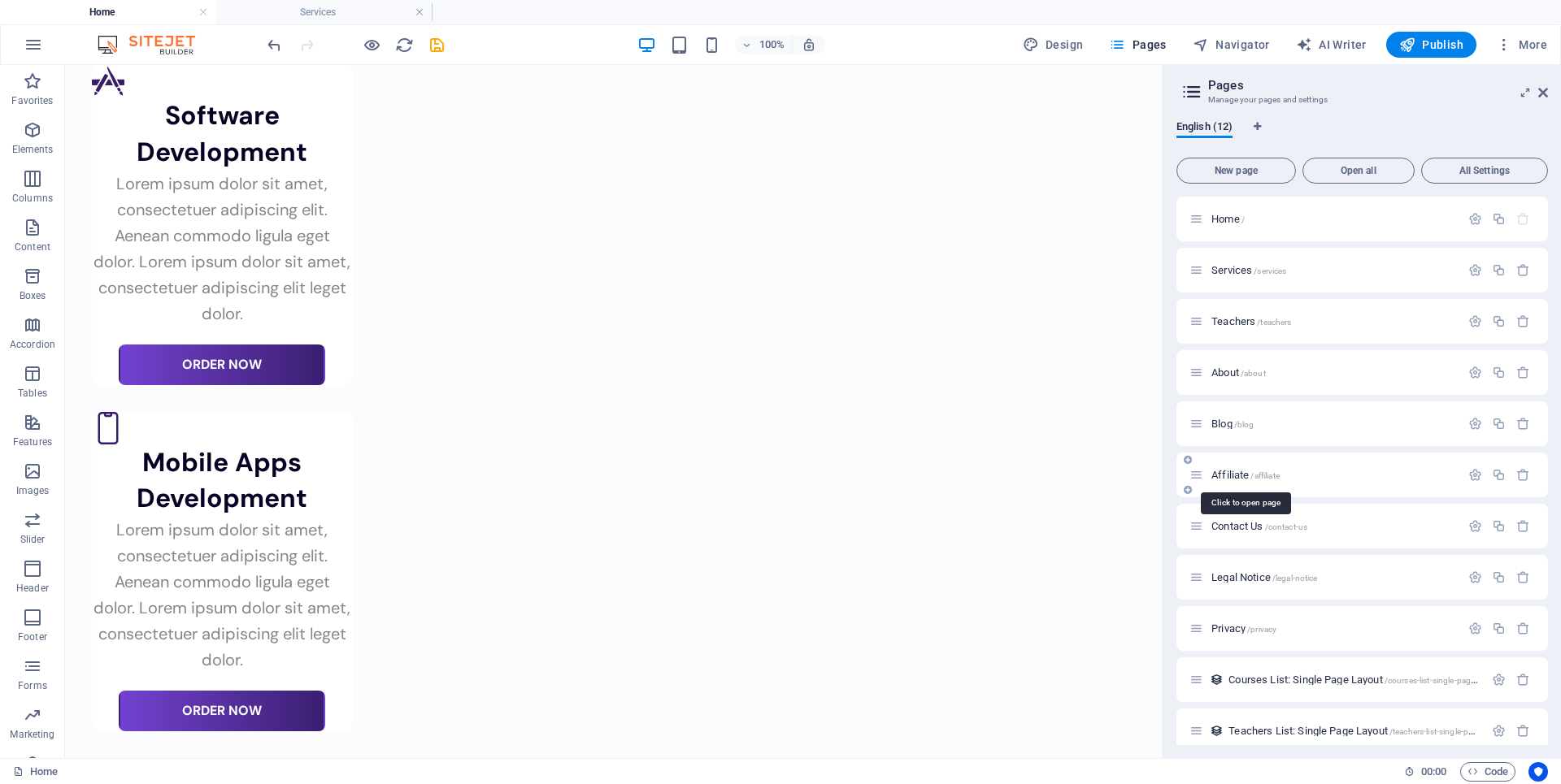
click at [1231, 470] on span "Affiliate /affiliate" at bounding box center [1245, 475] width 68 height 12
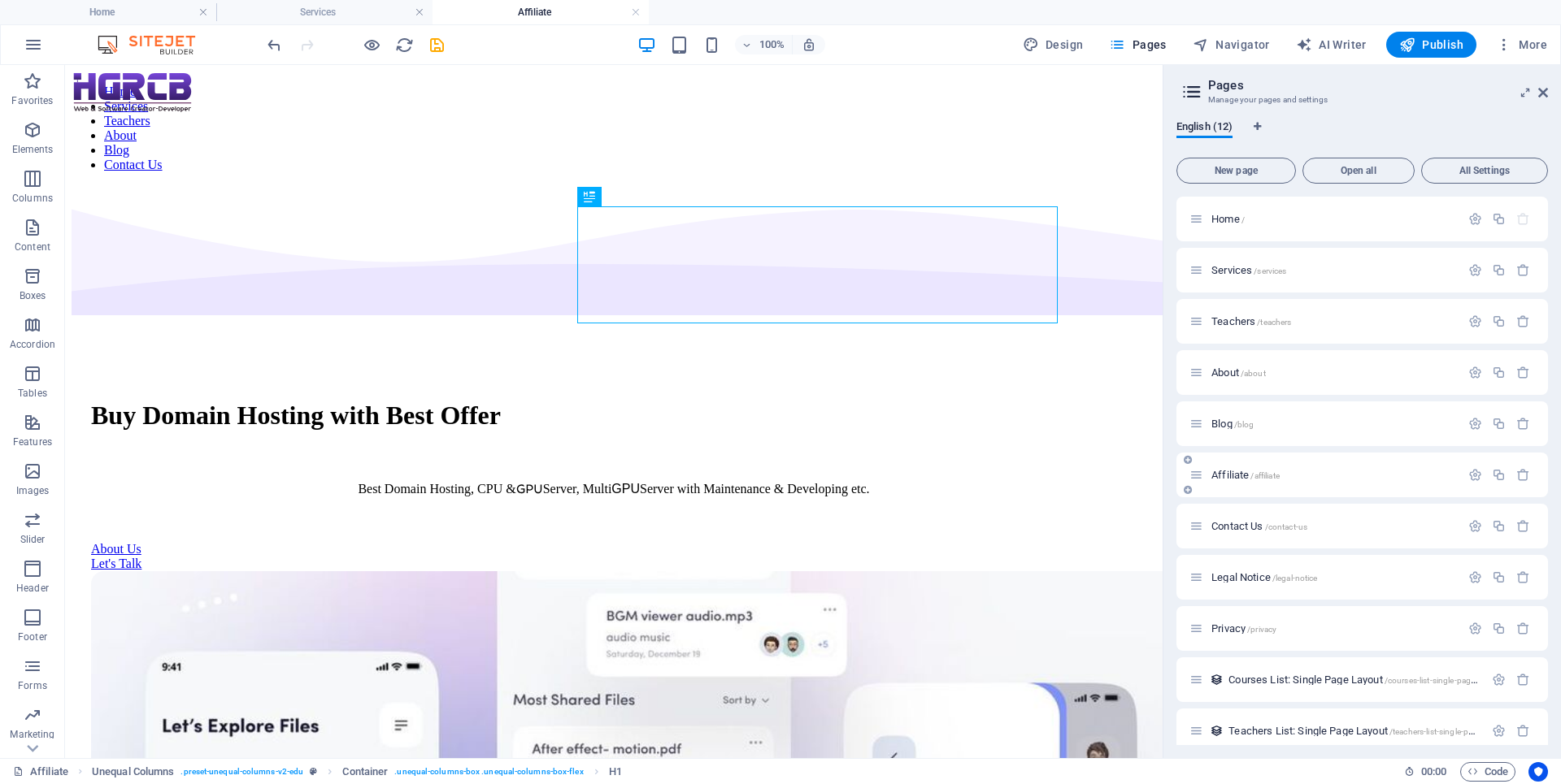
scroll to position [0, 0]
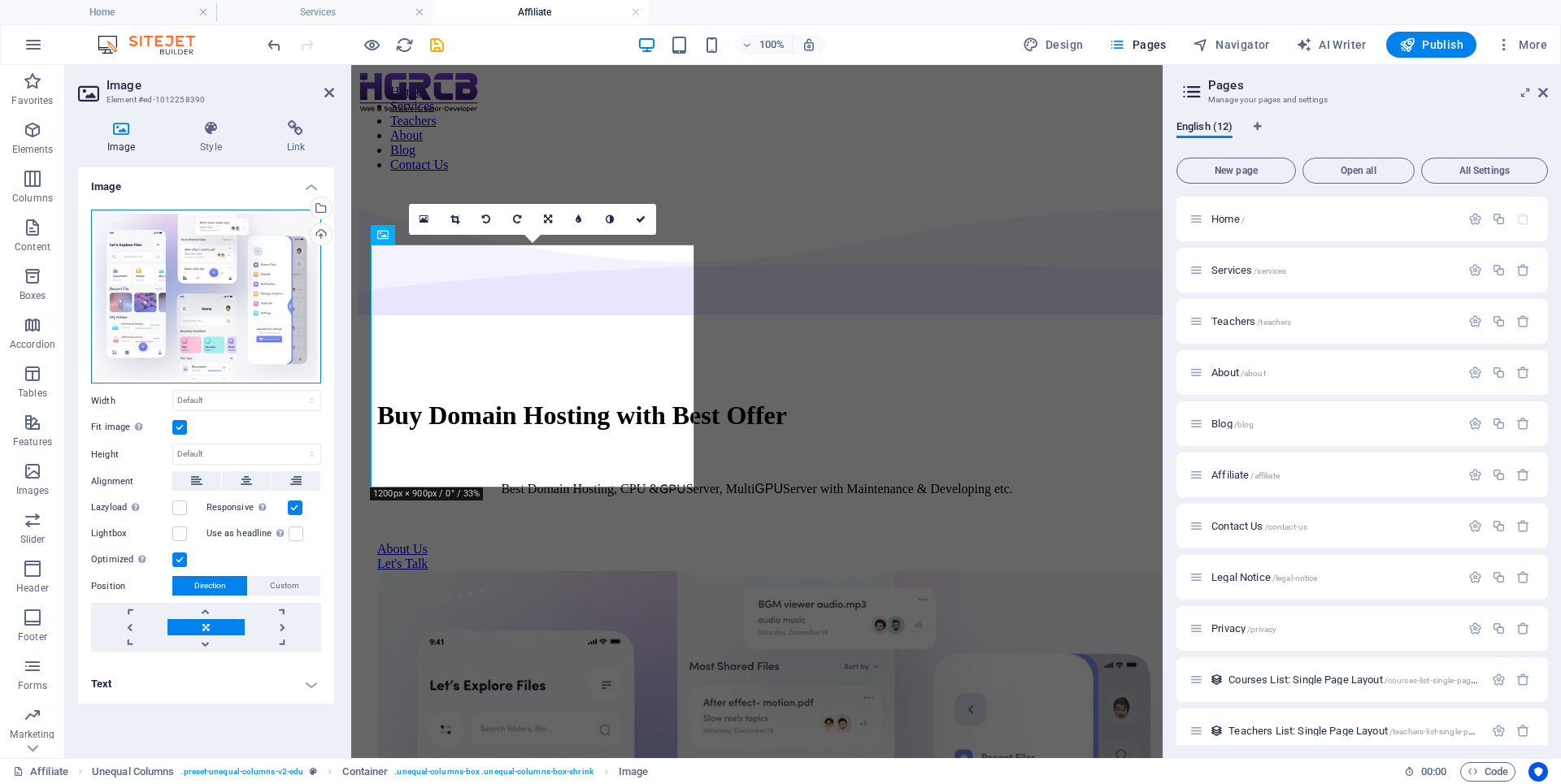
click at [270, 331] on div "Drag files here, click to choose files or select files from Files or our free s…" at bounding box center [205, 296] width 230 height 175
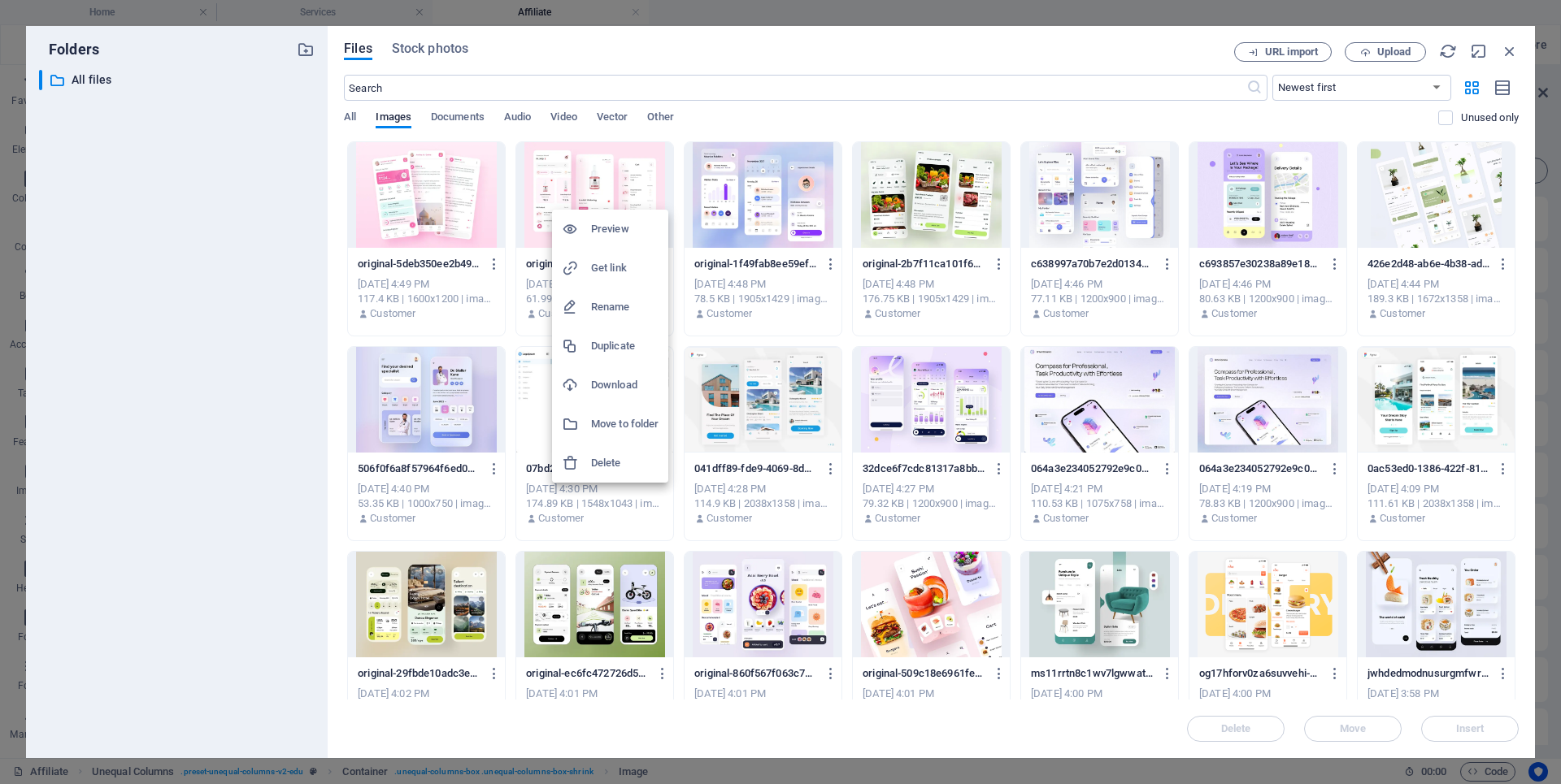
click at [624, 383] on h6 "Download" at bounding box center [624, 385] width 67 height 20
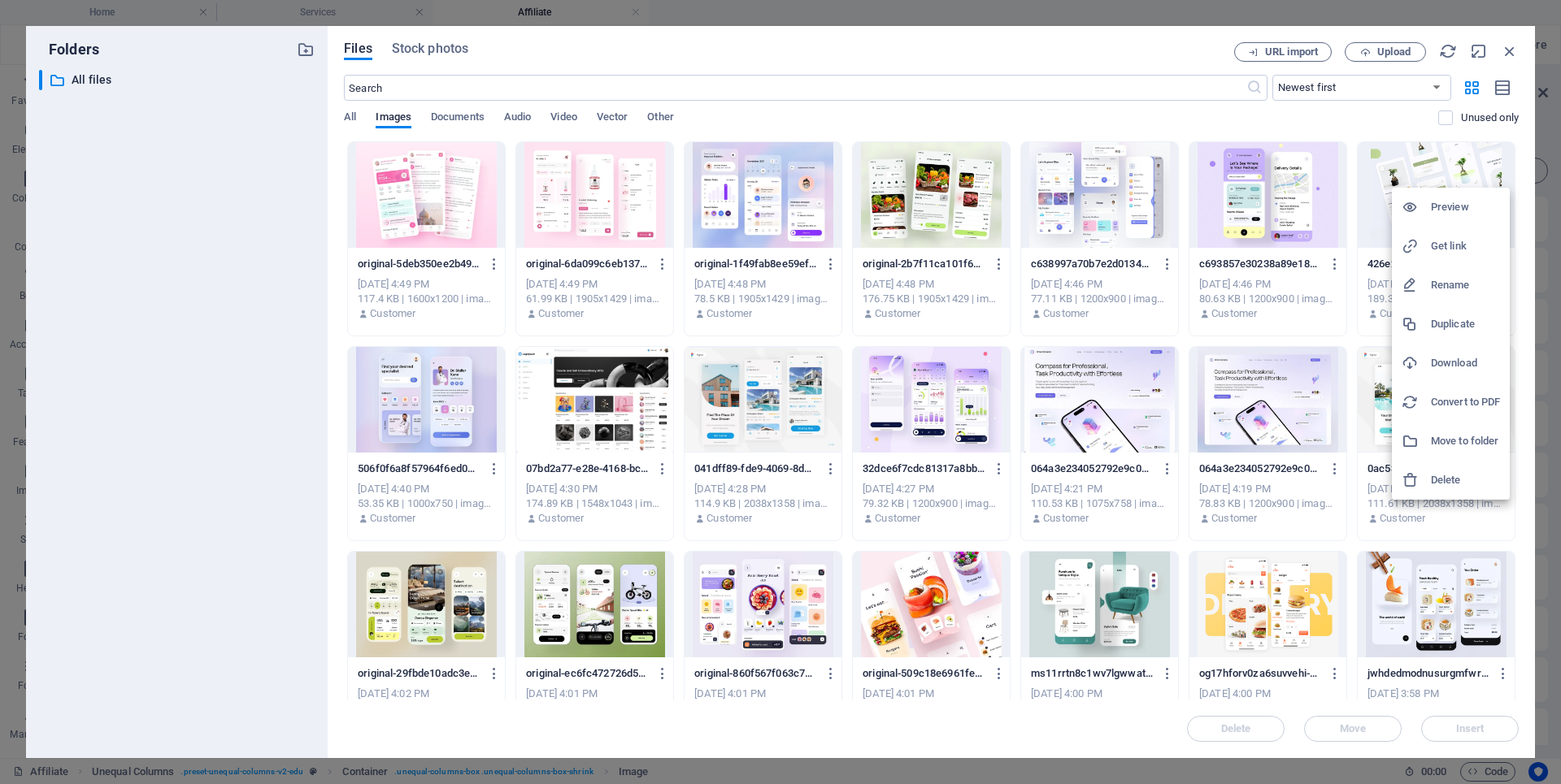
click at [1392, 121] on div at bounding box center [780, 392] width 1561 height 784
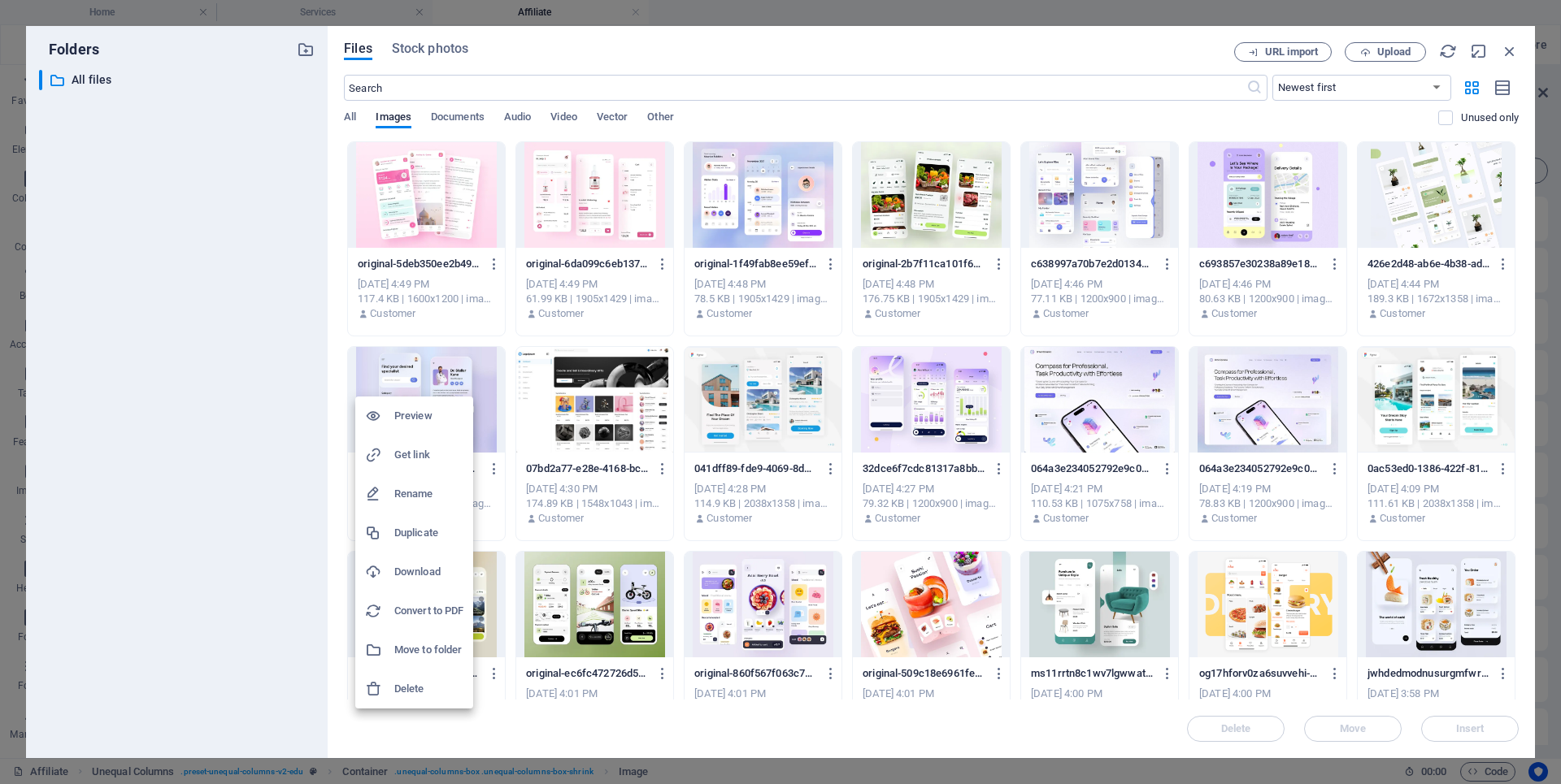
click at [416, 412] on h6 "Preview" at bounding box center [429, 416] width 69 height 20
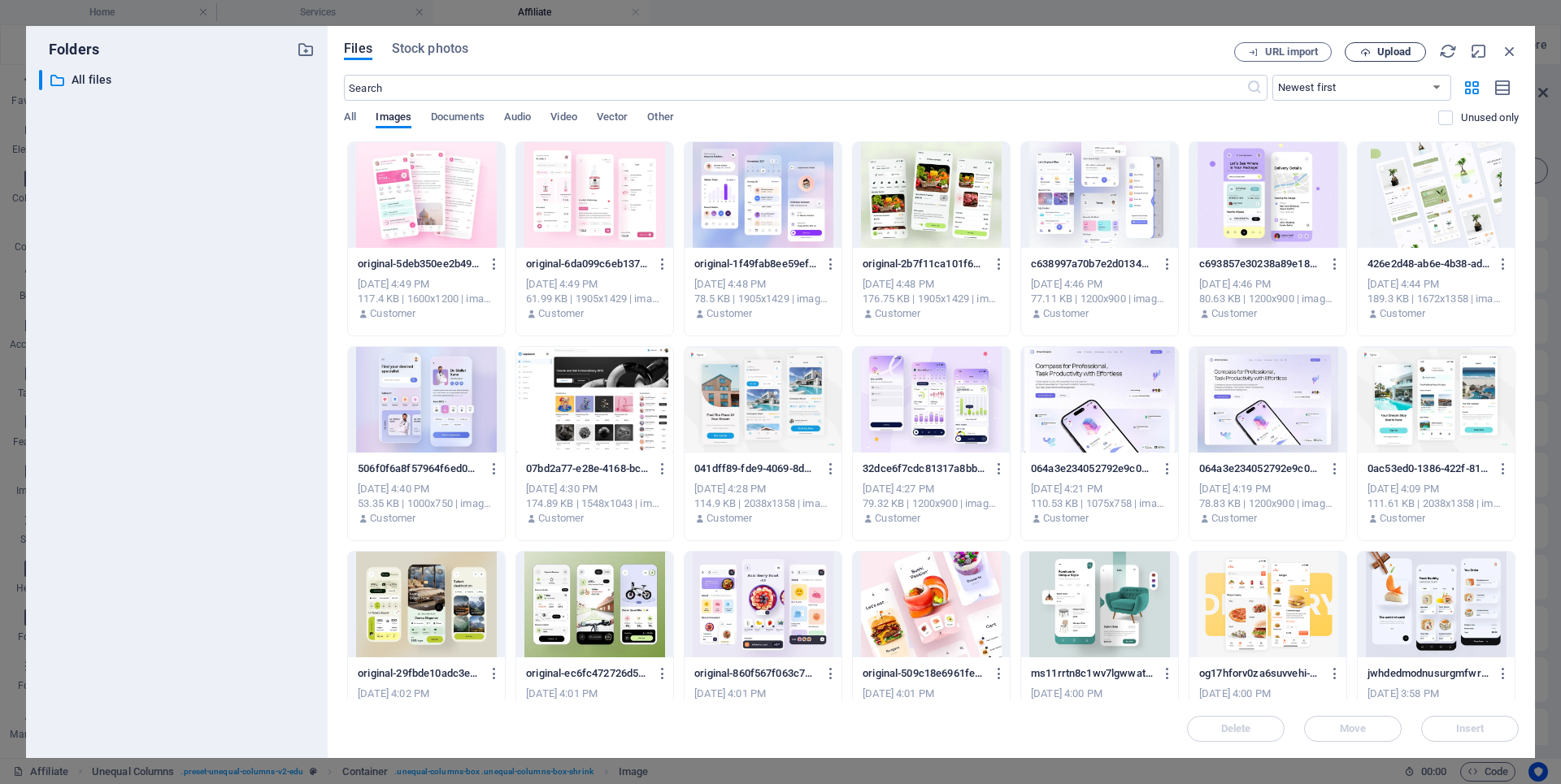
click at [1403, 49] on span "Upload" at bounding box center [1394, 52] width 34 height 10
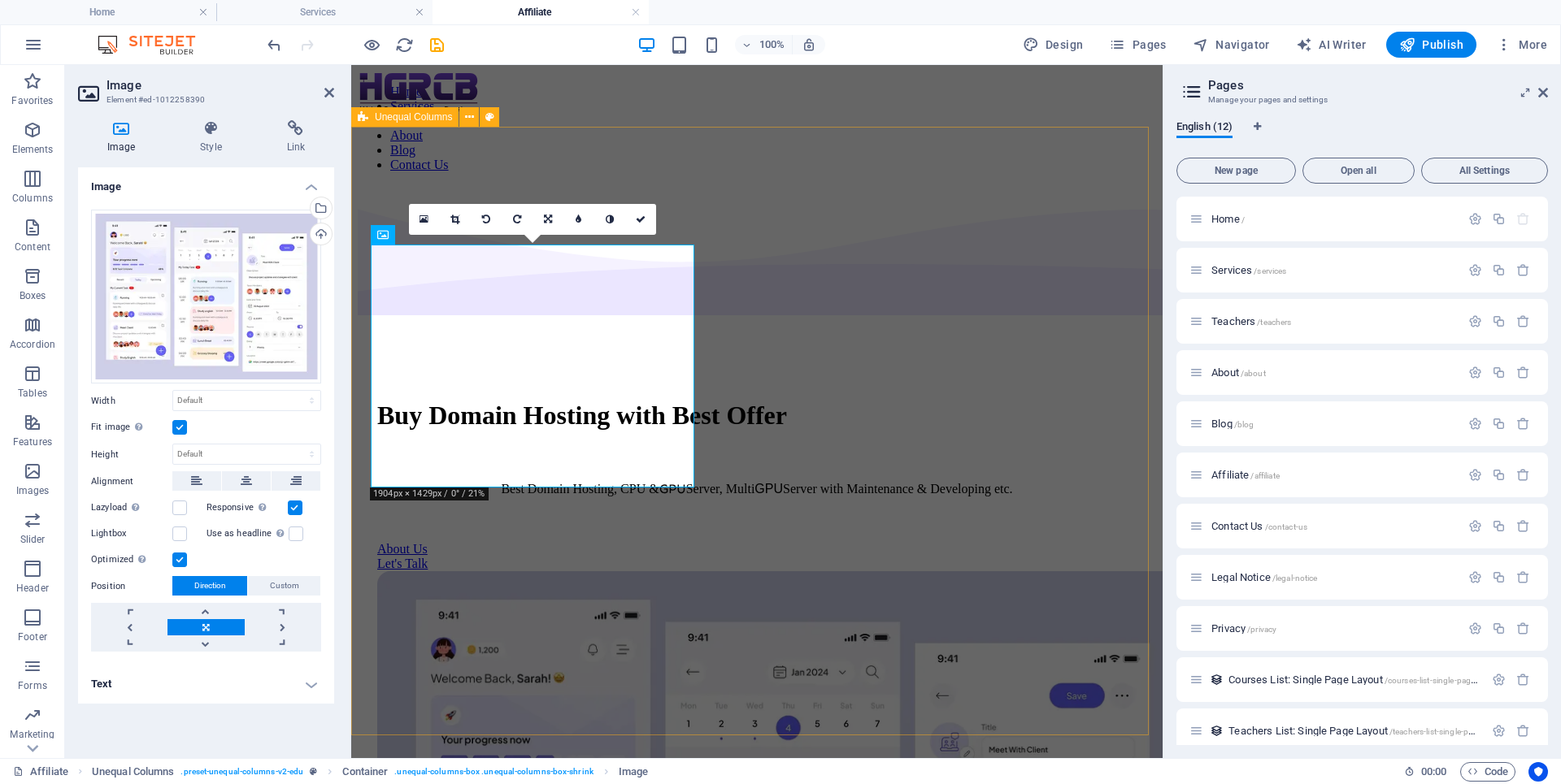
click at [551, 592] on div "Buy Domain Hosting with Best Offer Best Domain Hosting, CPU & GPU Server, Multi…" at bounding box center [757, 781] width 798 height 1192
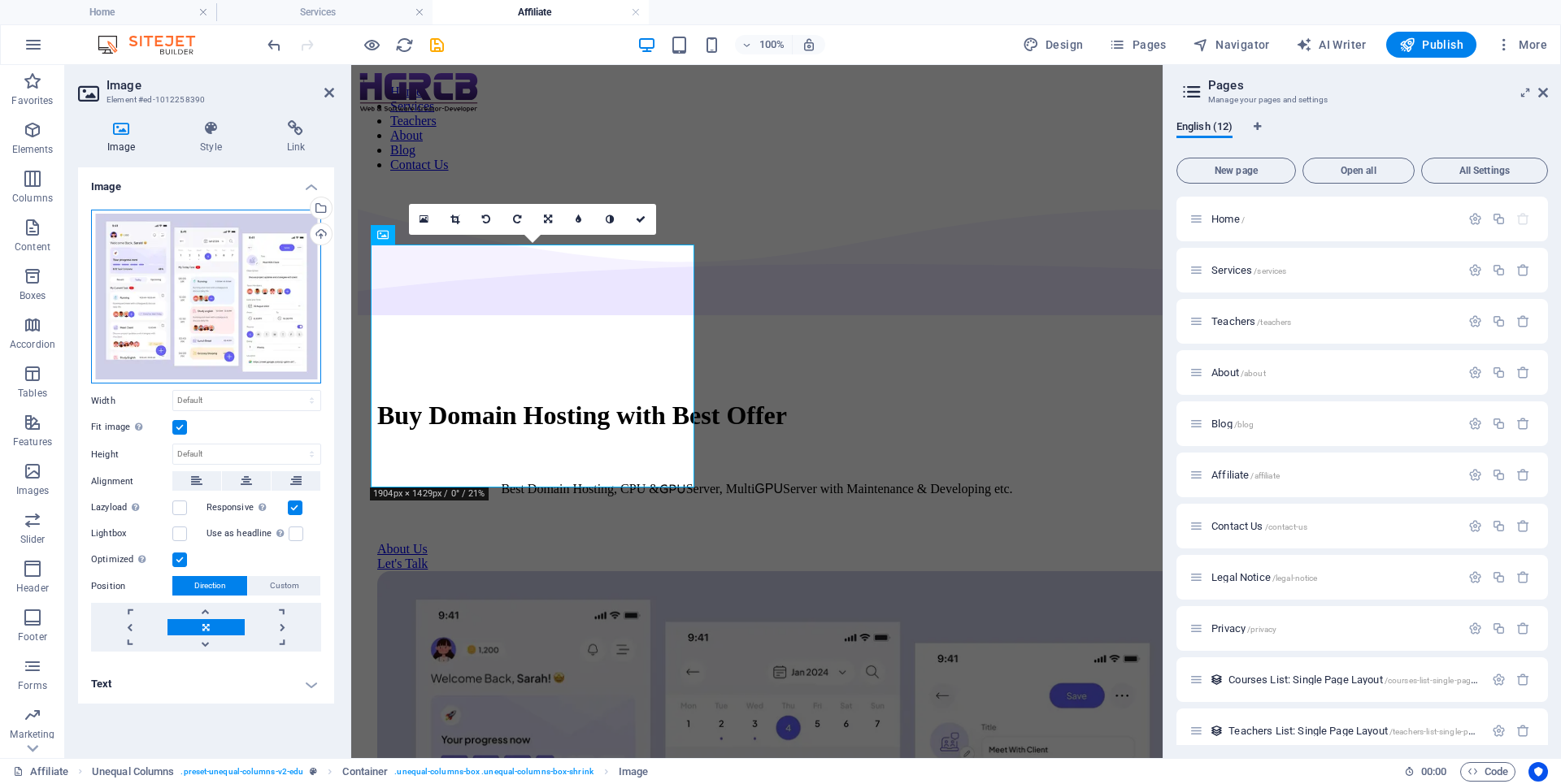
click at [208, 306] on div "Drag files here, click to choose files or select files from Files or our free s…" at bounding box center [205, 296] width 230 height 175
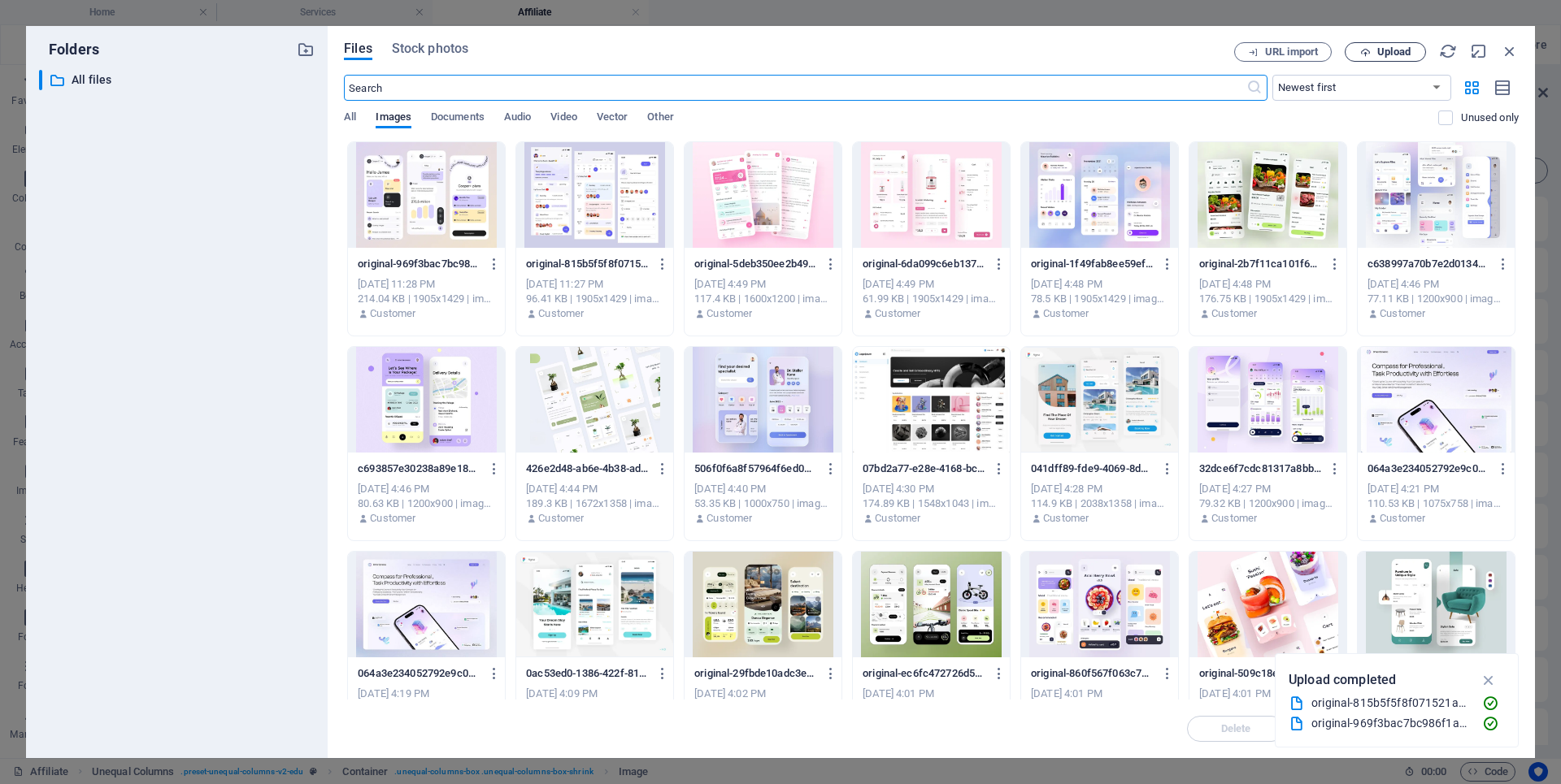
click at [1388, 52] on span "Upload" at bounding box center [1394, 52] width 34 height 10
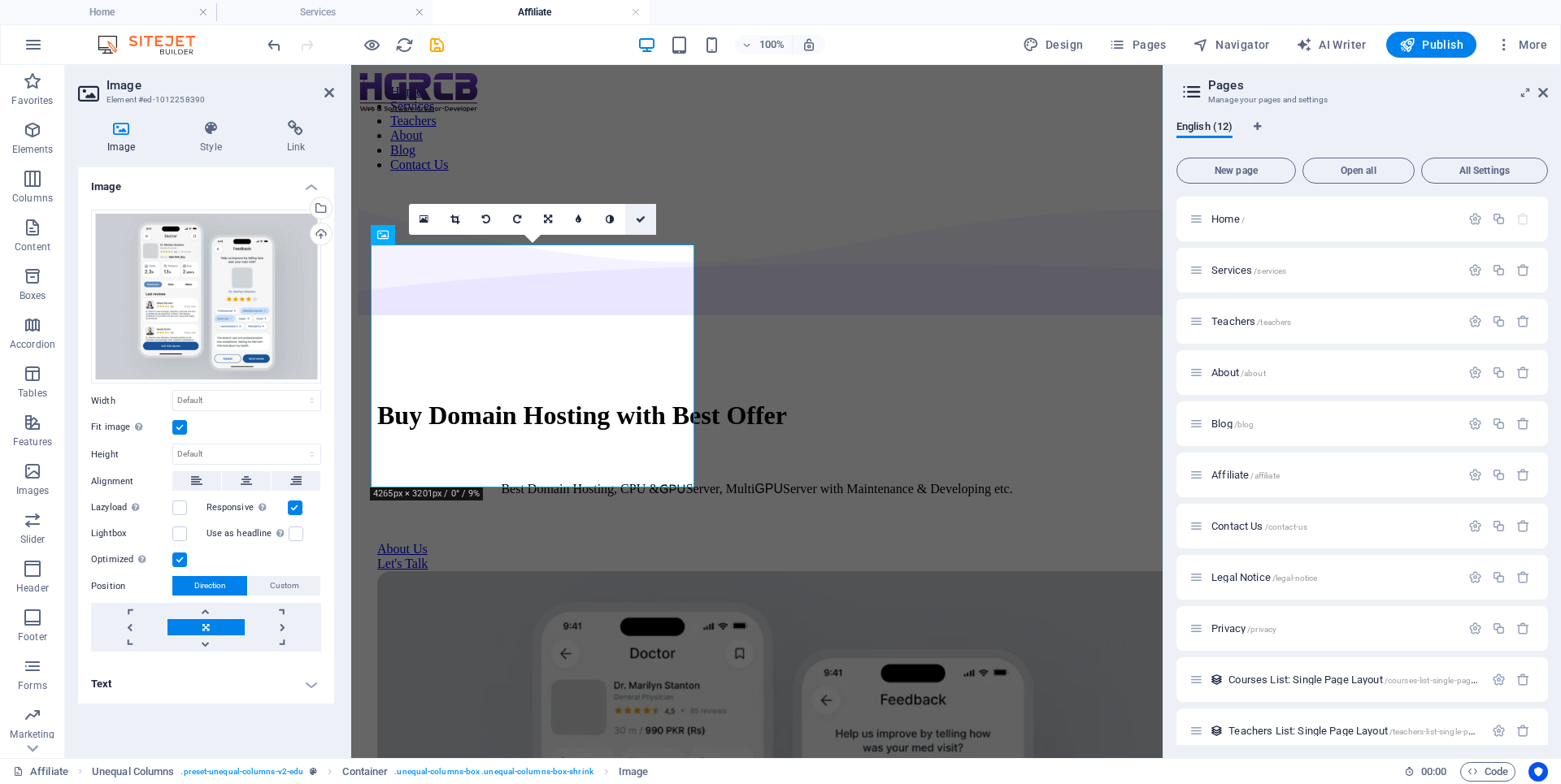
click at [640, 218] on icon at bounding box center [640, 219] width 10 height 10
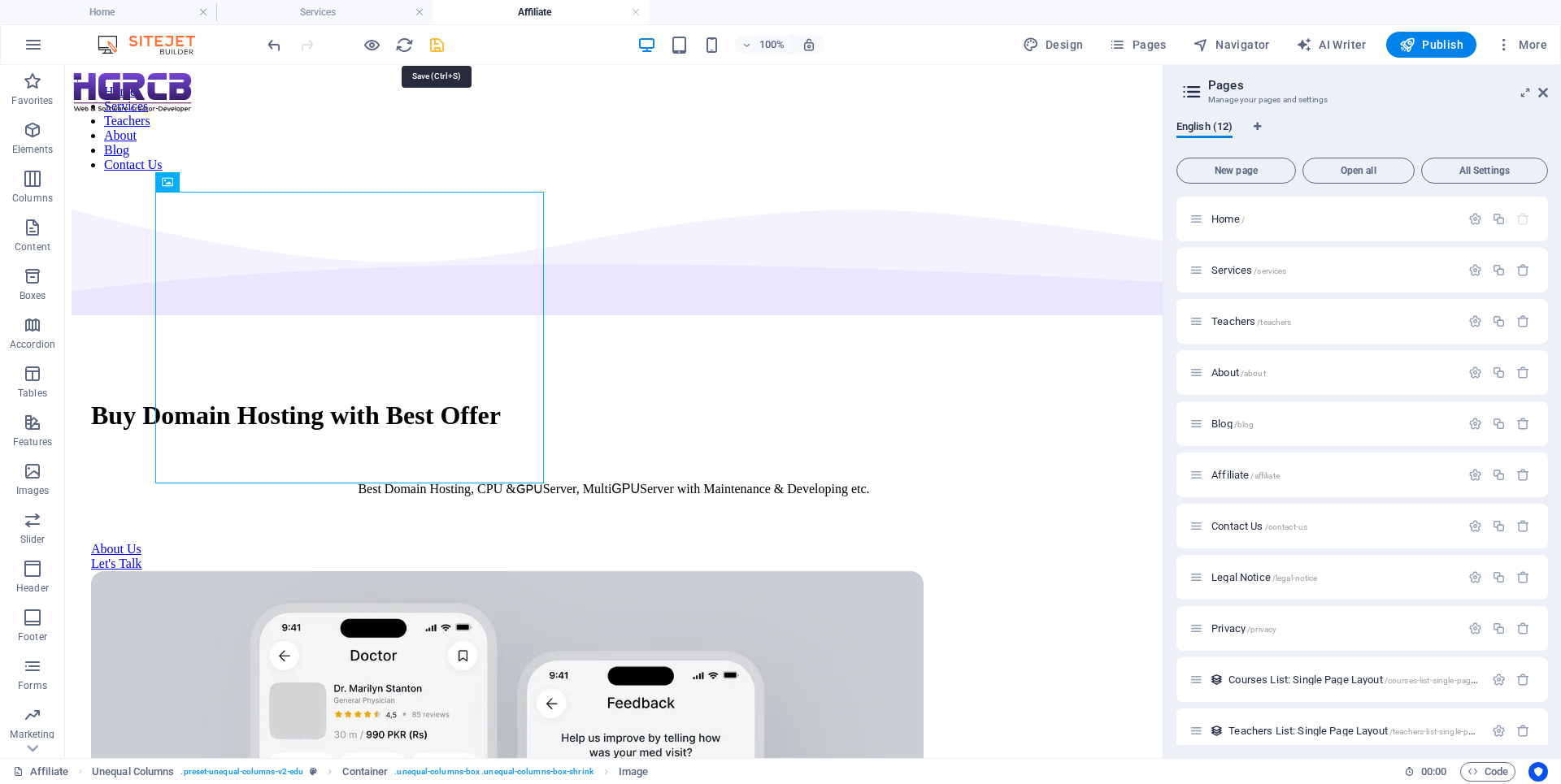
click at [441, 45] on icon "save" at bounding box center [437, 44] width 19 height 19
